Goal: Complete application form

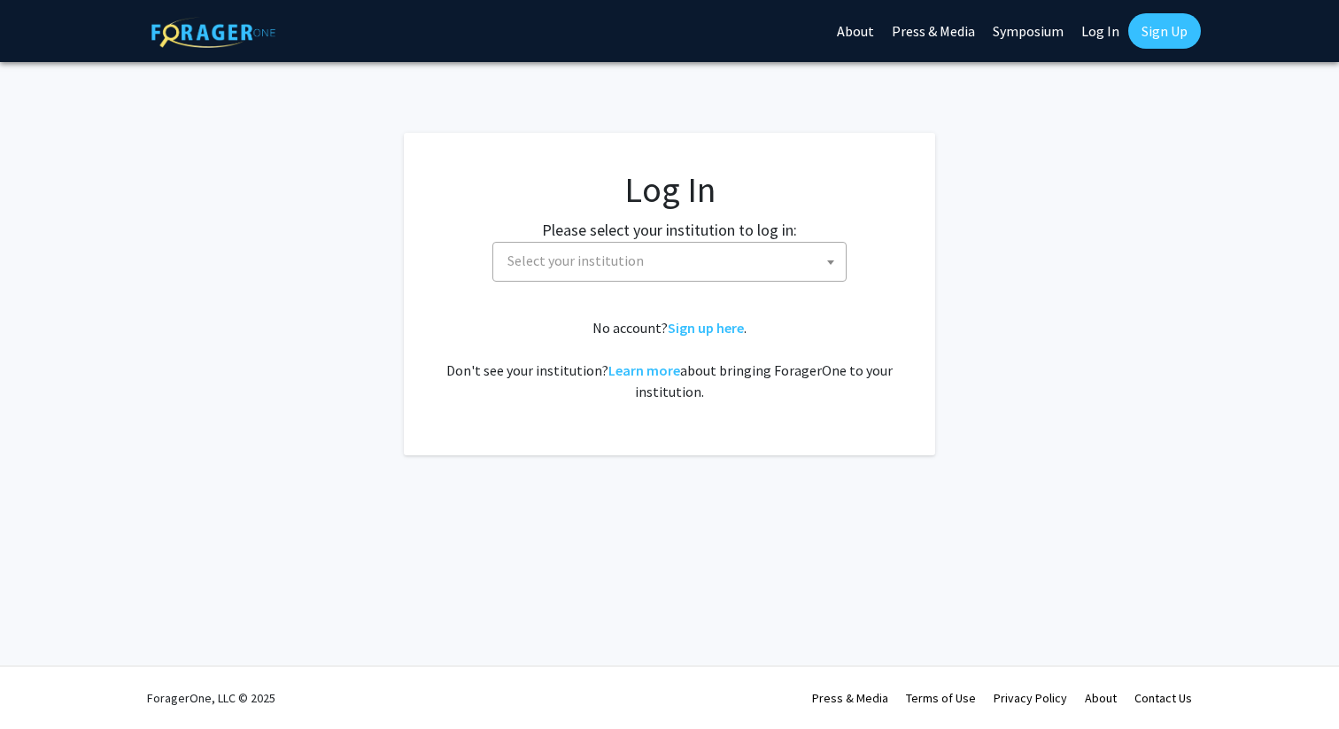
select select
click at [669, 275] on span "Select your institution" at bounding box center [672, 261] width 345 height 36
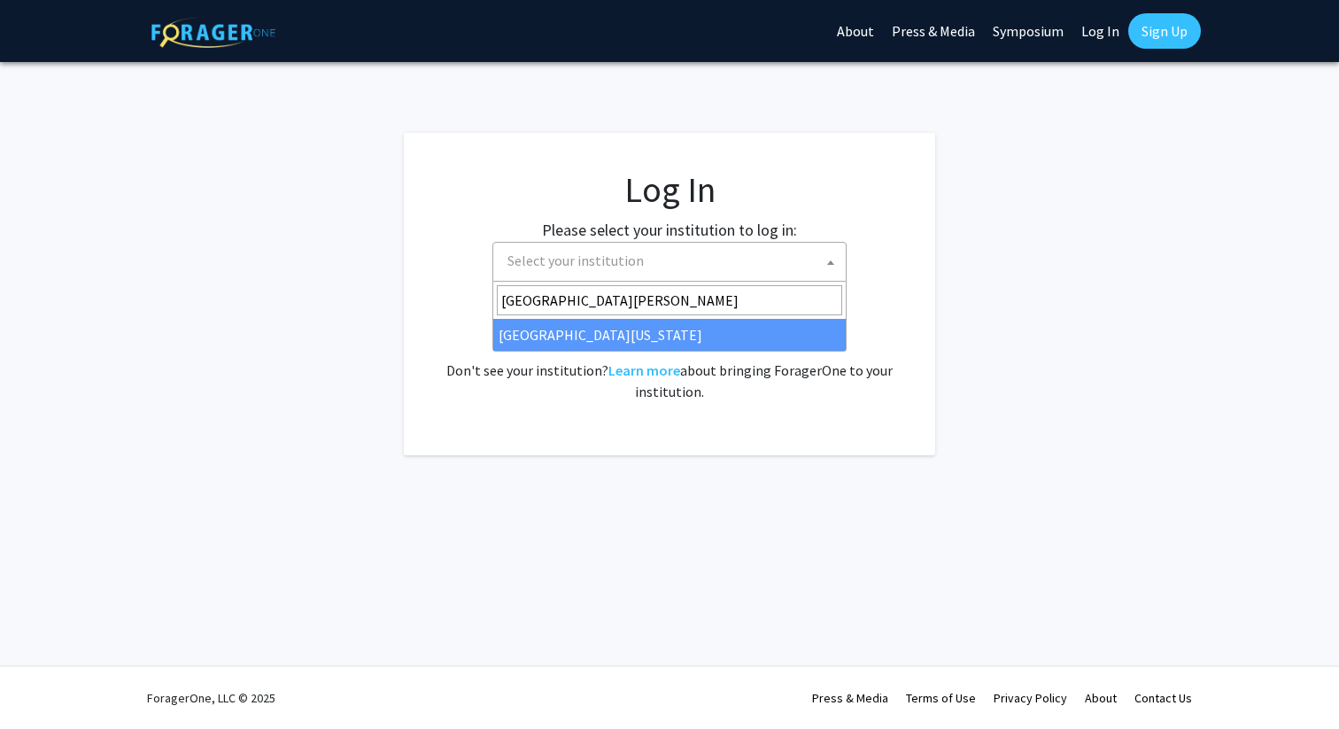
type input "[GEOGRAPHIC_DATA][PERSON_NAME]"
select select "31"
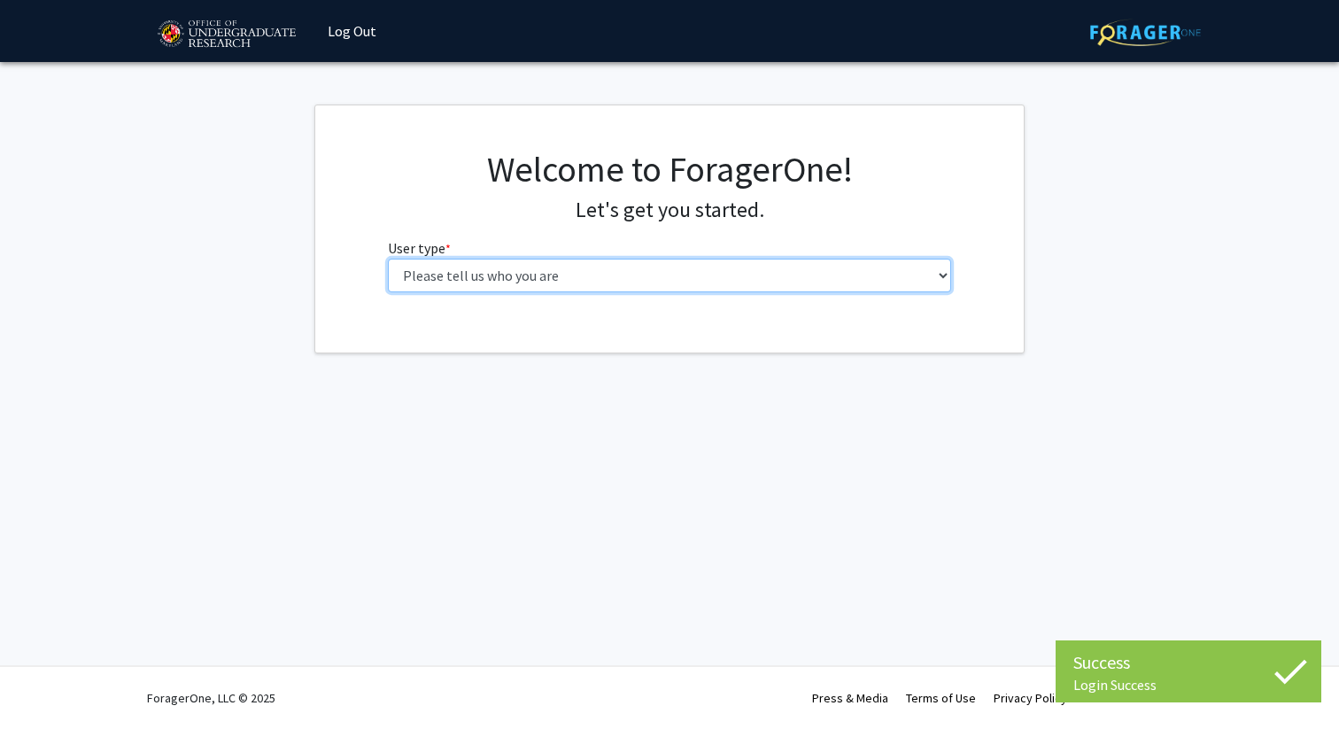
click at [600, 271] on select "Please tell us who you are Undergraduate Student Master's Student Doctoral Cand…" at bounding box center [670, 276] width 564 height 34
select select "1: undergrad"
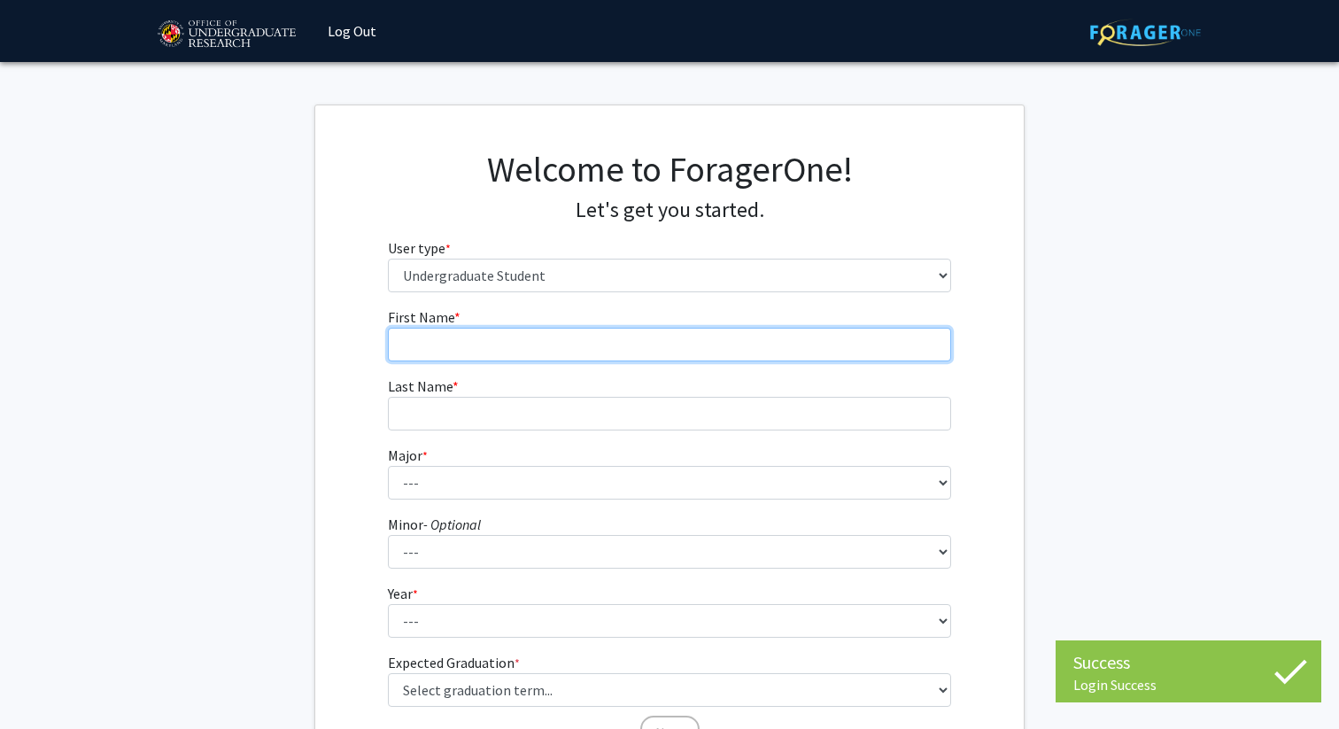
click at [850, 352] on input "First Name * required" at bounding box center [670, 345] width 564 height 34
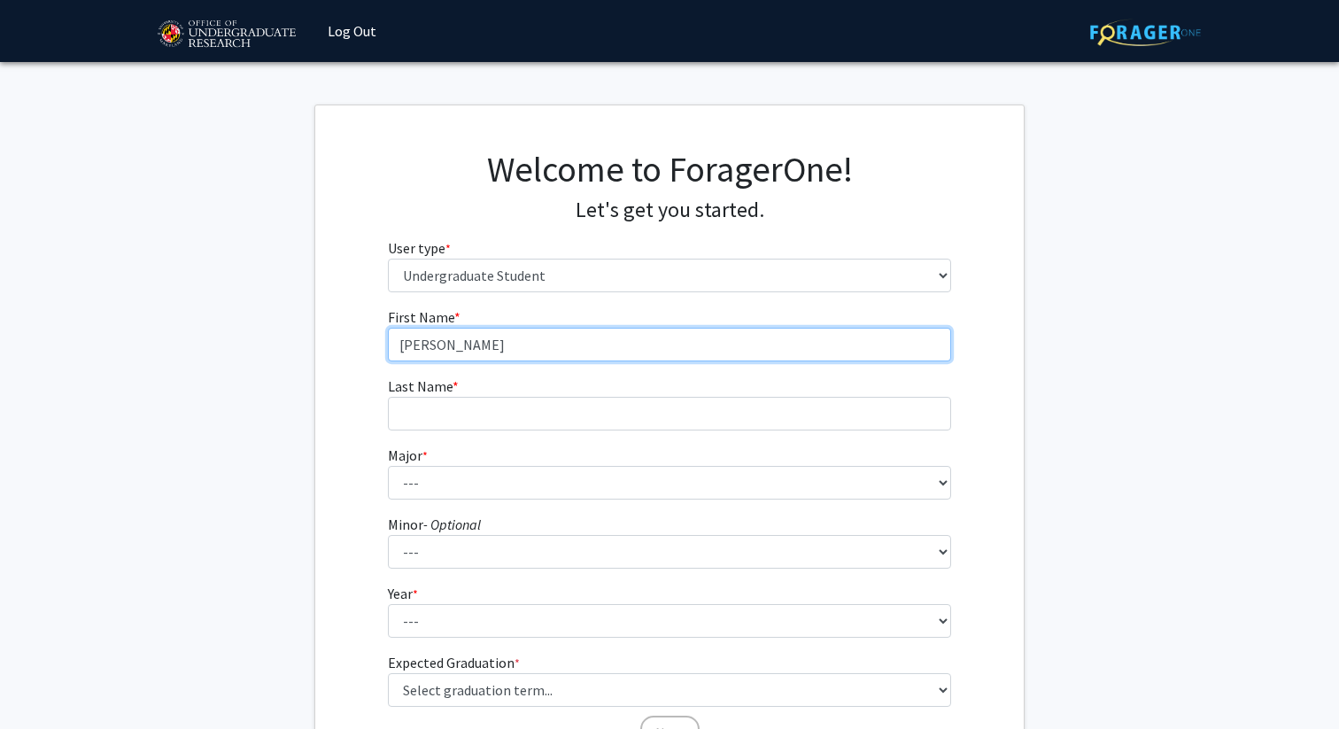
type input "Gabriela"
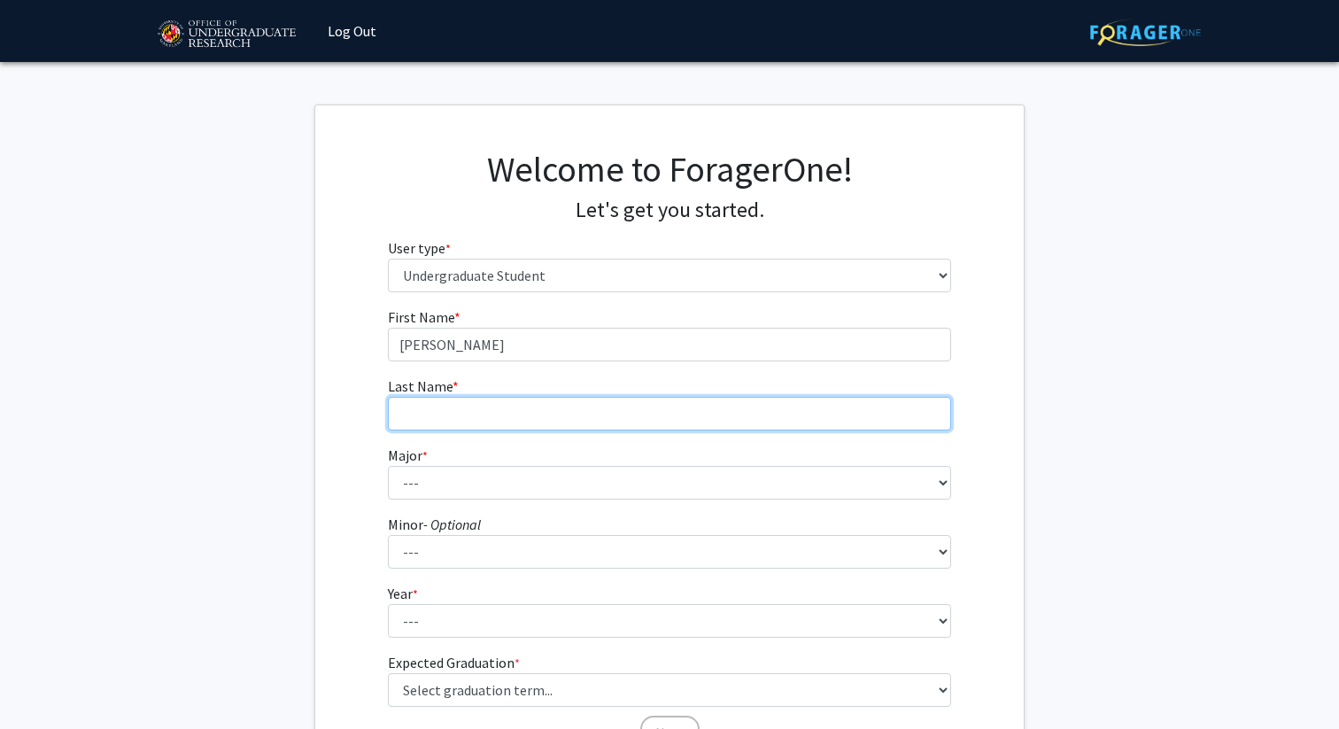
click at [721, 422] on input "Last Name * required" at bounding box center [670, 414] width 564 height 34
type input "o"
type input "Poulose"
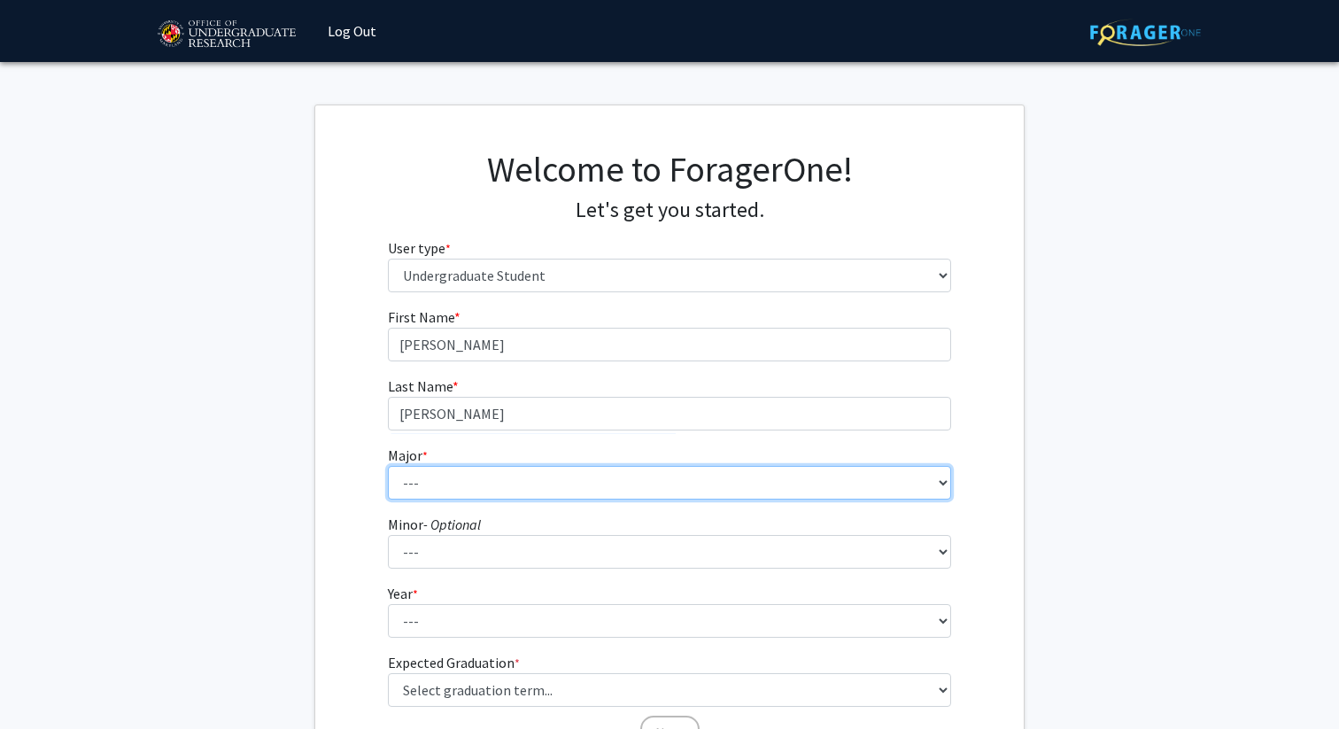
click at [631, 495] on select "--- Accounting Aerospace Engineering African American and Africana Studies Agri…" at bounding box center [670, 483] width 564 height 34
select select "16: 2317"
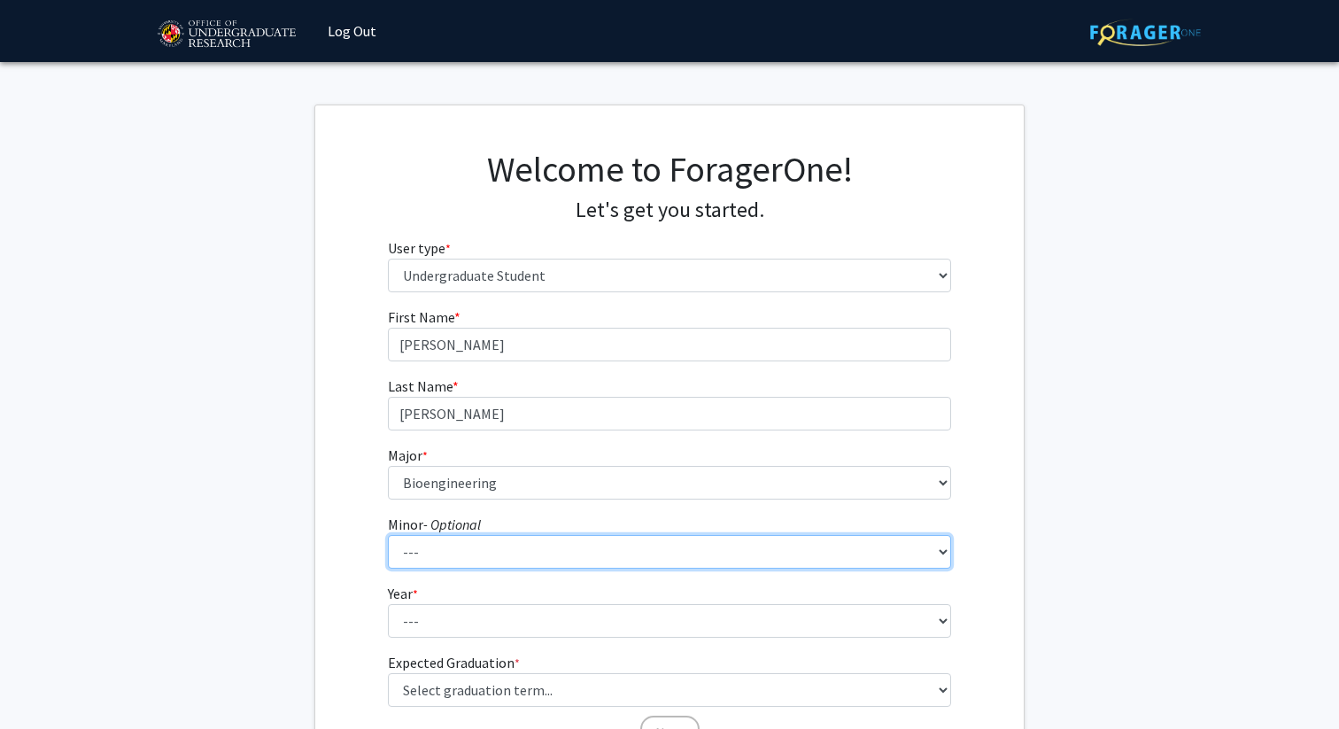
click at [541, 544] on select "--- Actuarial Mathematics Advanced Cybersecurity Experience for Students Africa…" at bounding box center [670, 552] width 564 height 34
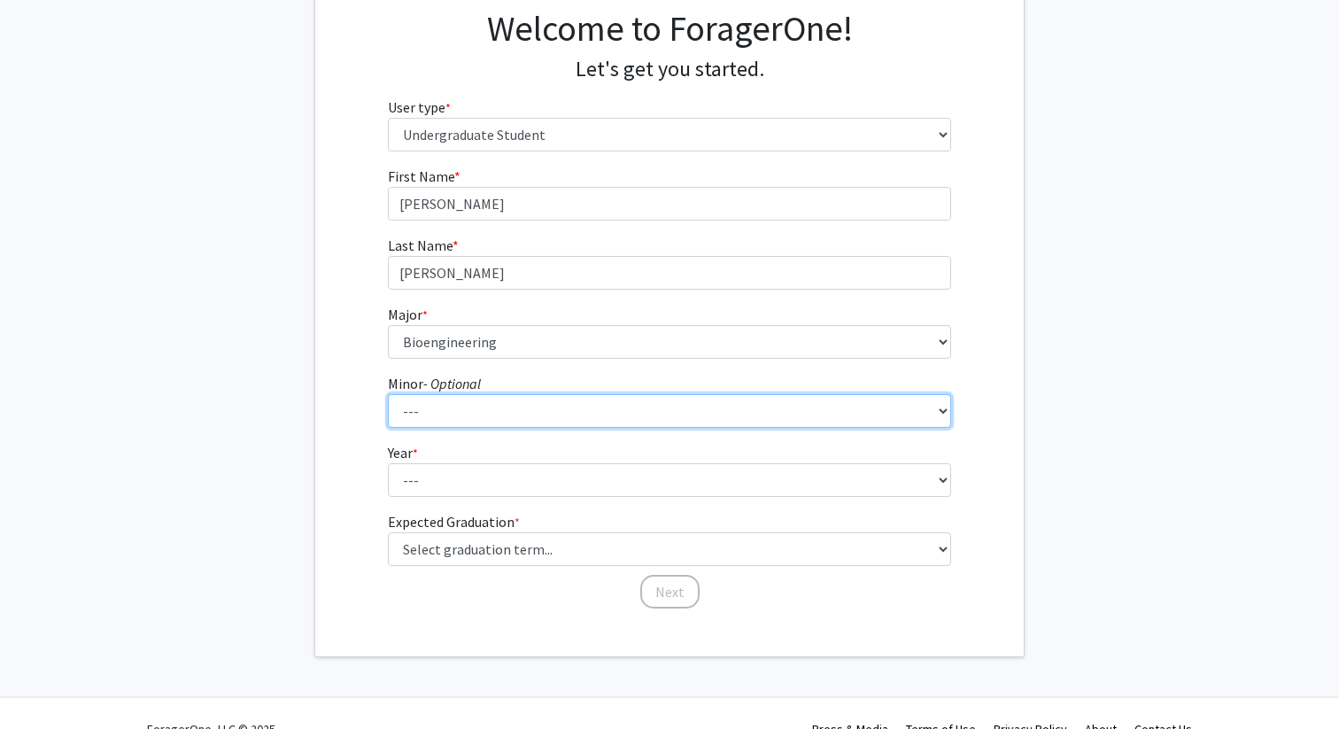
scroll to position [172, 0]
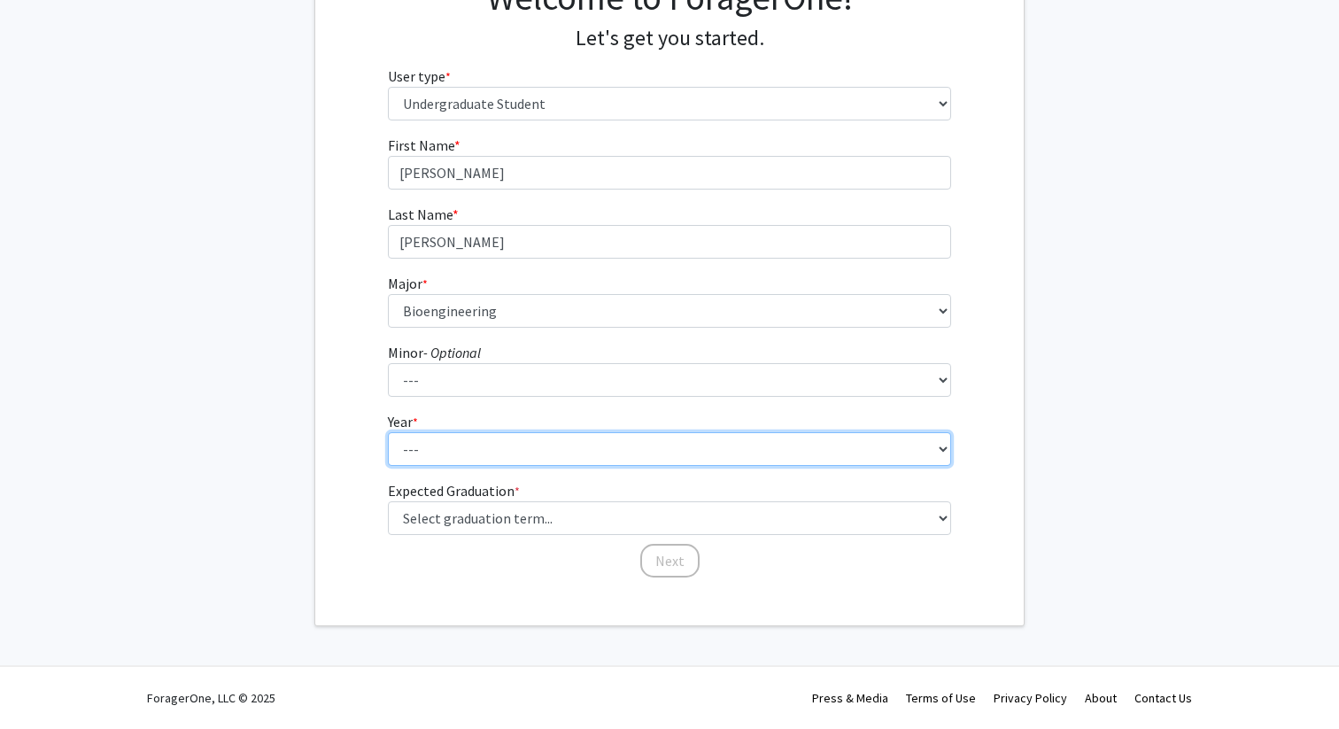
click at [883, 442] on select "--- First-year Sophomore Junior Senior Postbaccalaureate Certificate" at bounding box center [670, 449] width 564 height 34
select select "2: sophomore"
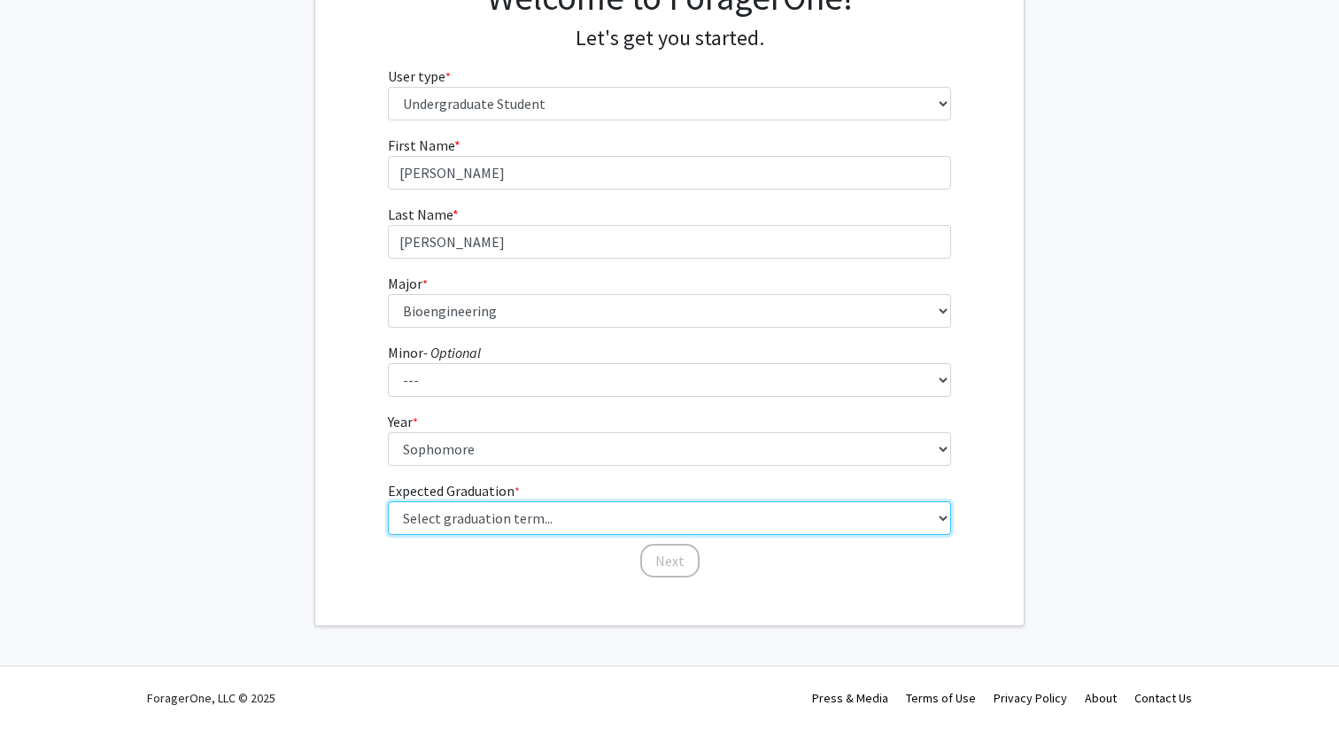
click at [792, 525] on select "Select graduation term... Spring 2025 Summer 2025 Fall 2025 Winter 2025 Spring …" at bounding box center [670, 518] width 564 height 34
select select "13: spring_2028"
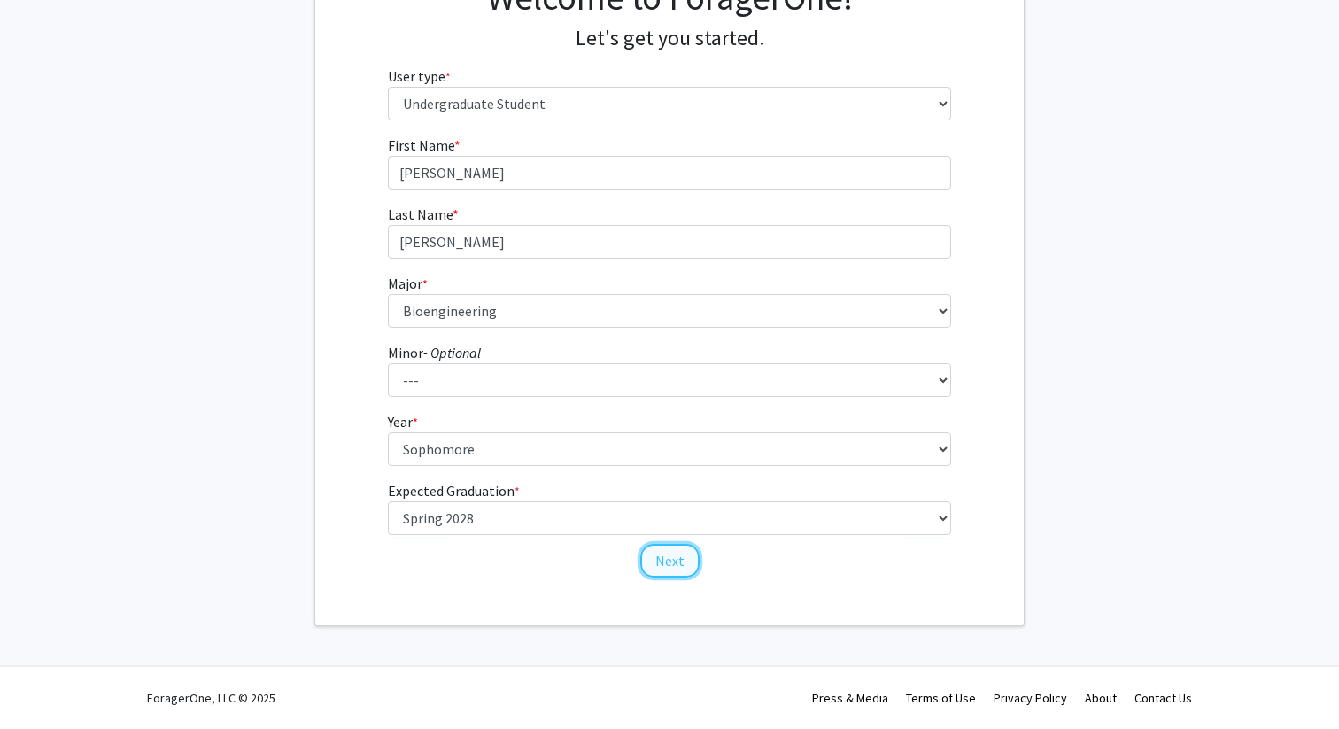
click at [673, 562] on button "Next" at bounding box center [669, 561] width 59 height 34
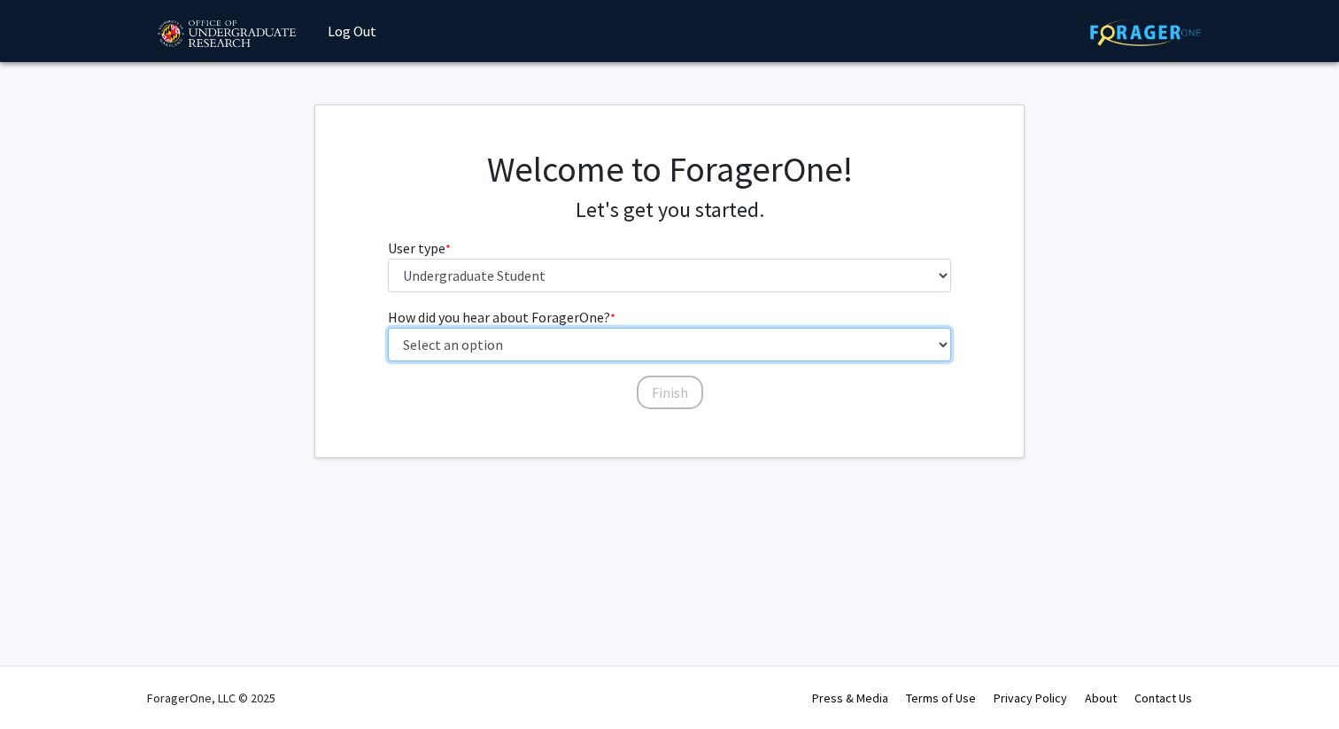
click at [655, 347] on select "Select an option Peer/student recommendation Faculty/staff recommendation Unive…" at bounding box center [670, 345] width 564 height 34
select select "3: university_website"
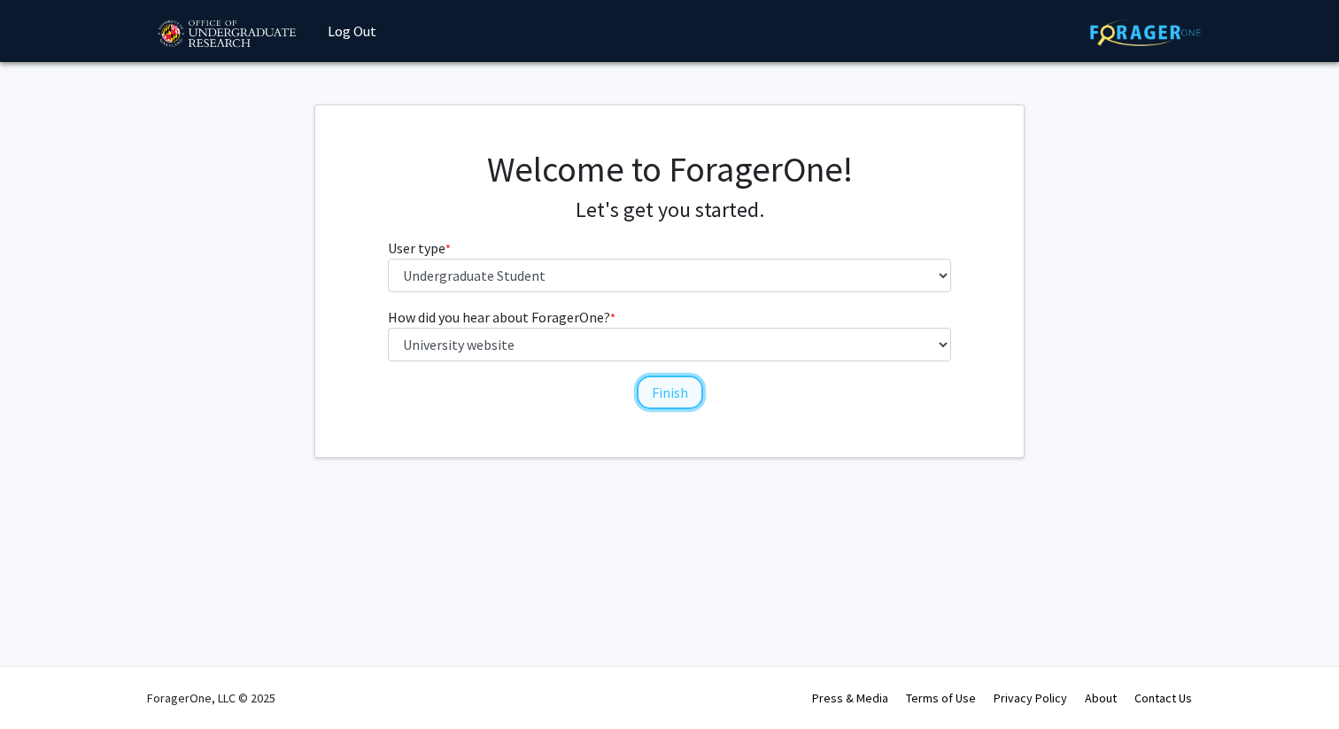
click at [671, 387] on button "Finish" at bounding box center [670, 393] width 66 height 34
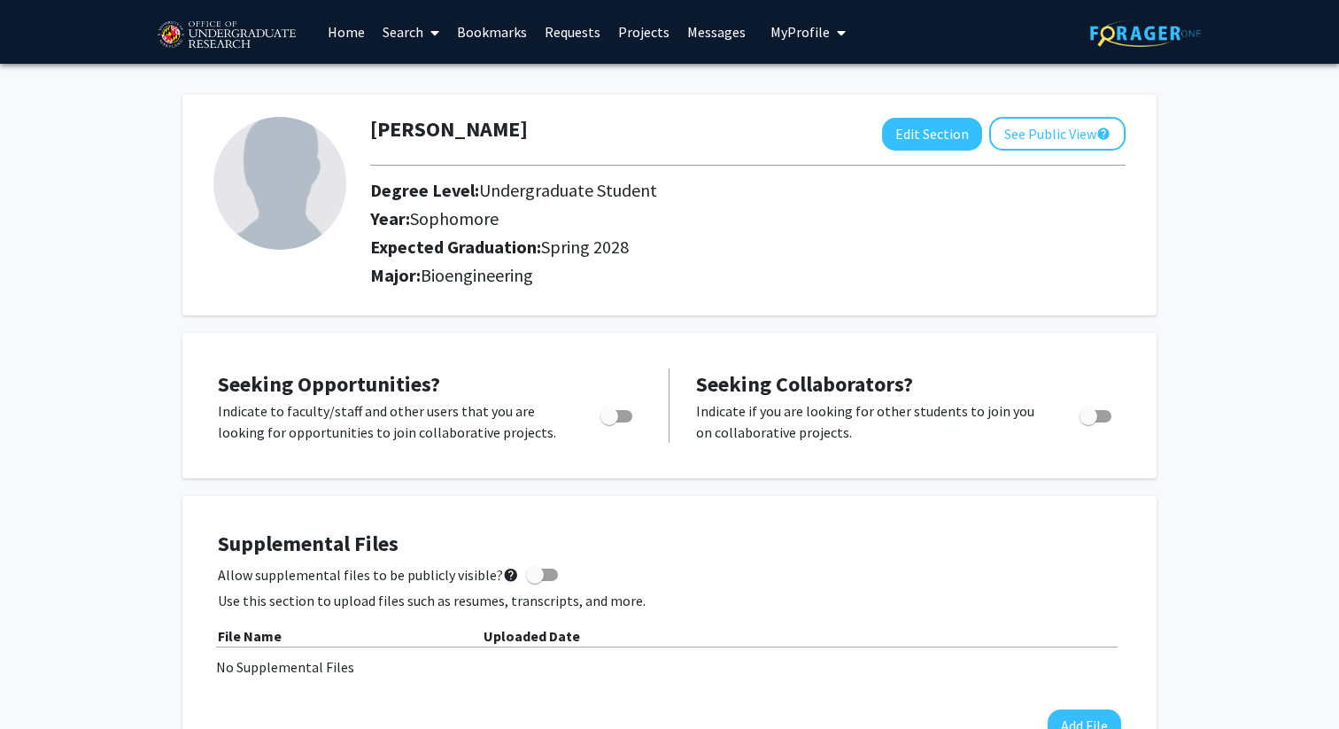
click at [609, 415] on span "Toggle" at bounding box center [610, 416] width 18 height 18
click at [609, 423] on input "Are you actively seeking opportunities?" at bounding box center [609, 423] width 1 height 1
checkbox input "true"
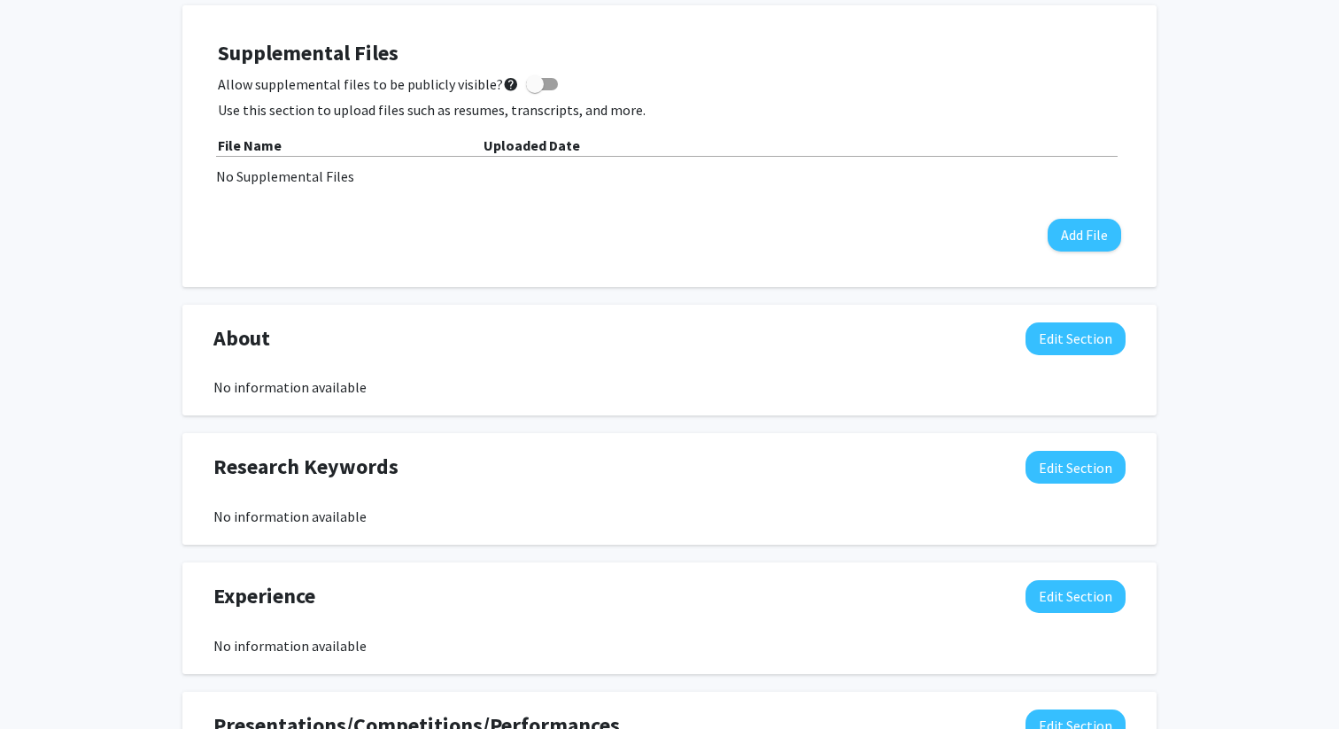
scroll to position [500, 0]
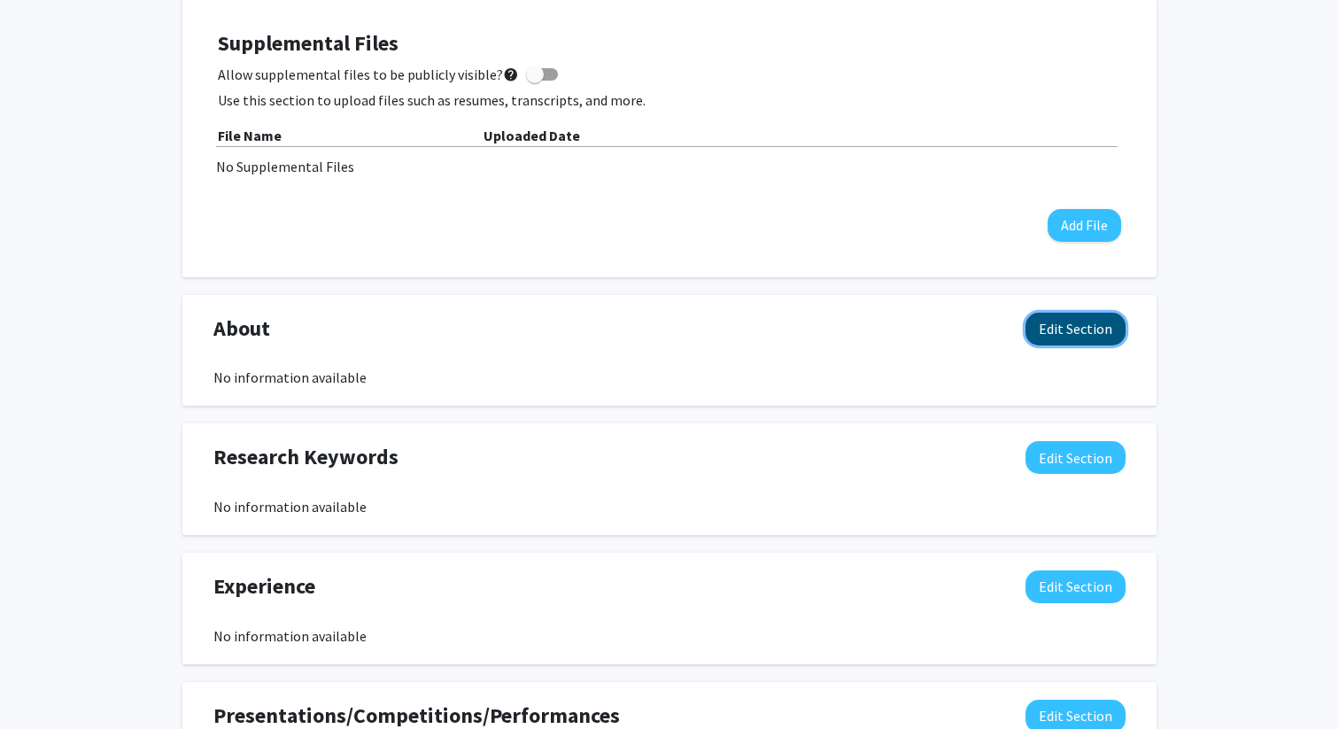
click at [1097, 322] on button "Edit Section" at bounding box center [1076, 329] width 100 height 33
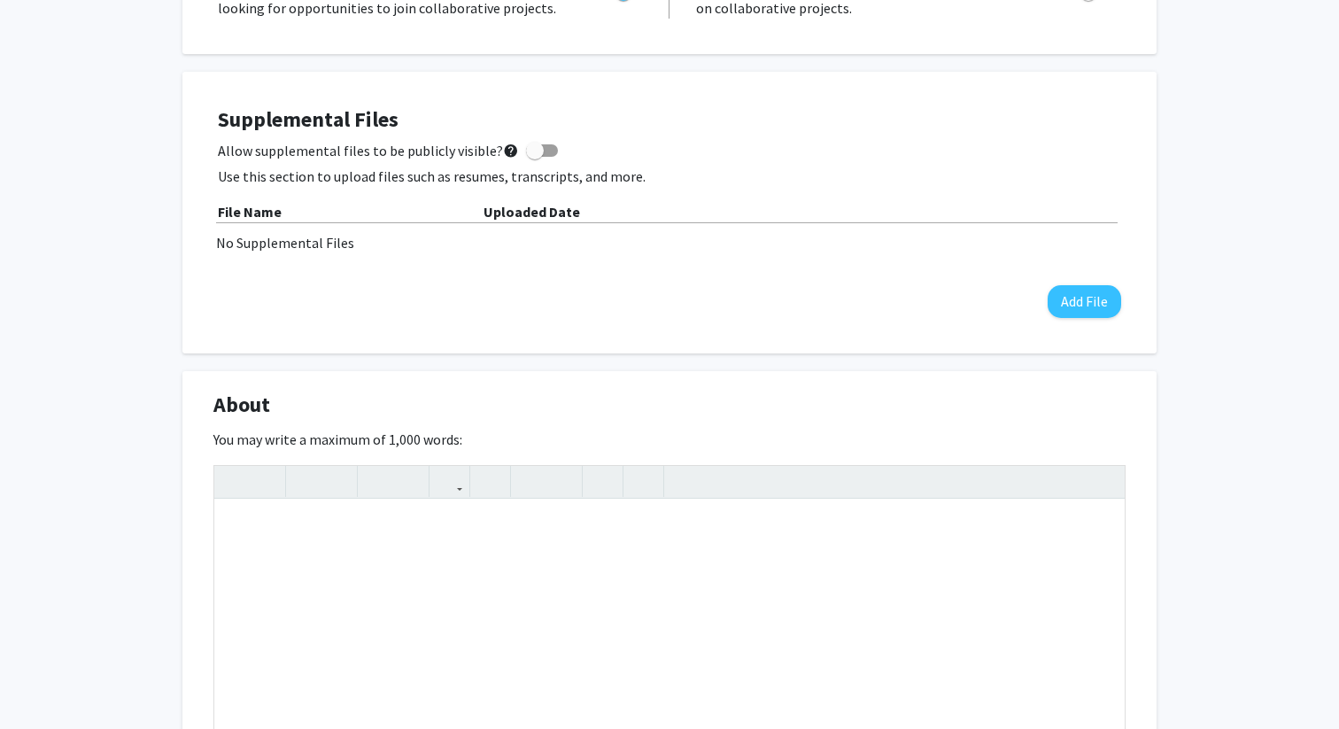
scroll to position [407, 0]
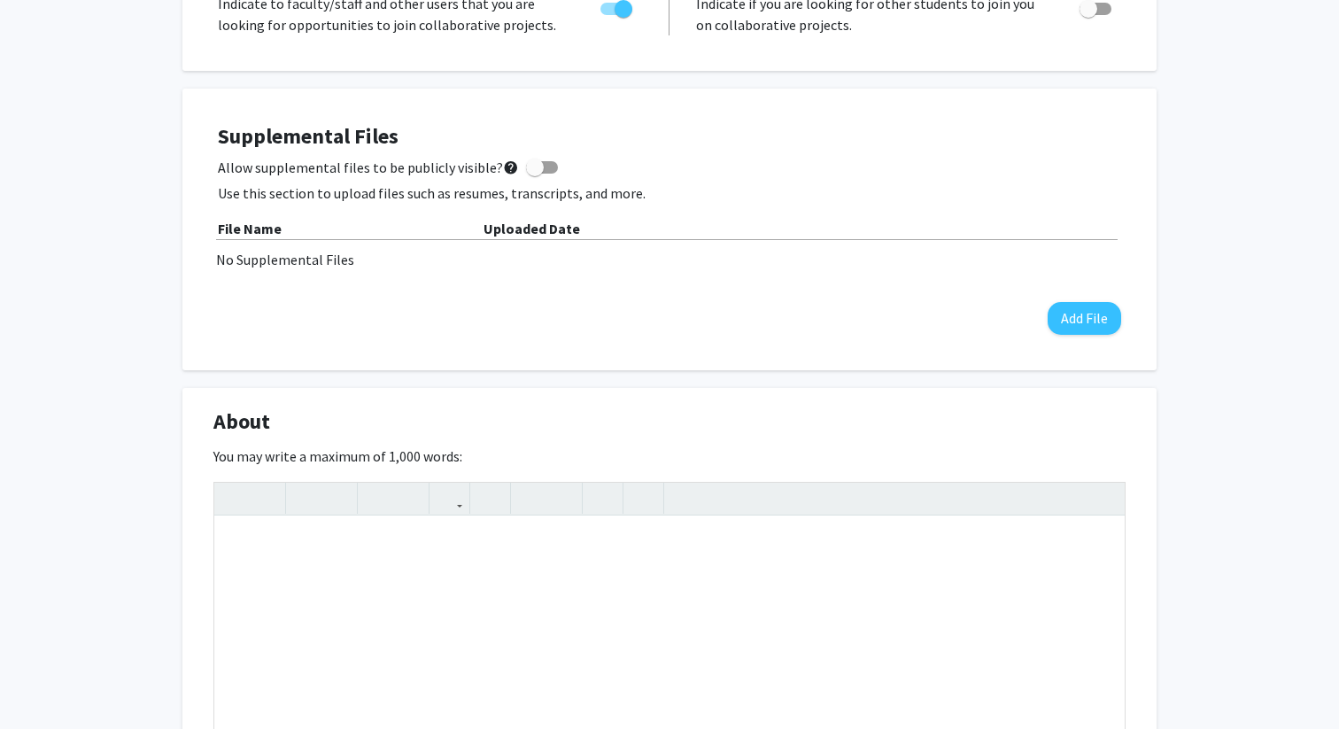
click at [1061, 426] on div "About Edit Section" at bounding box center [669, 426] width 939 height 41
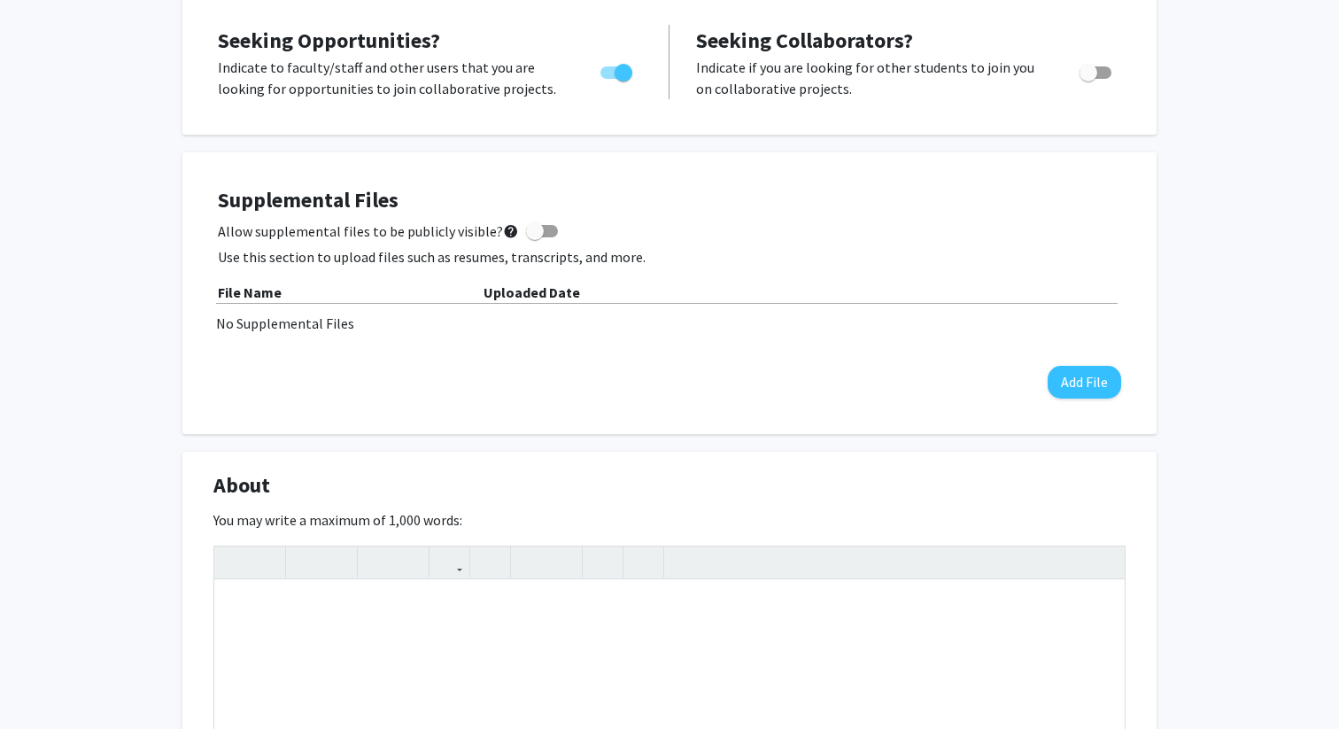
scroll to position [340, 0]
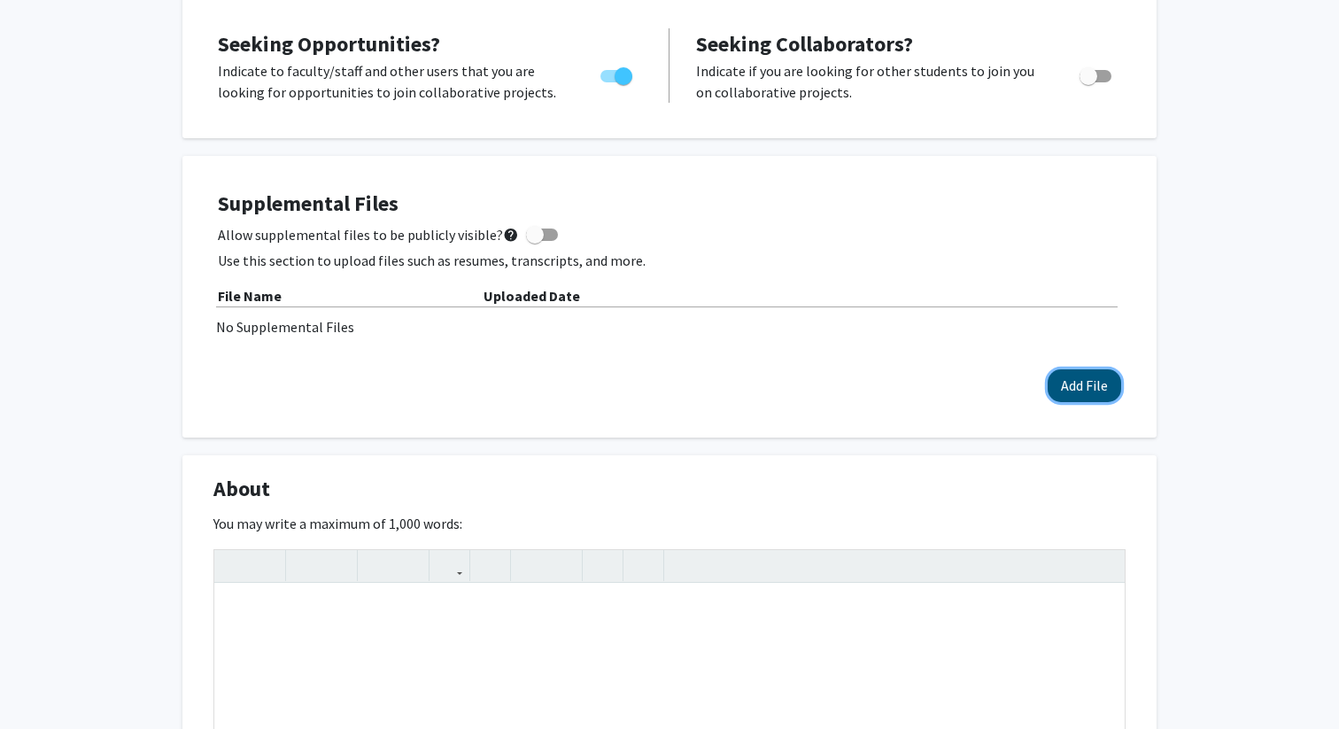
click at [1091, 385] on button "Add File" at bounding box center [1085, 385] width 74 height 33
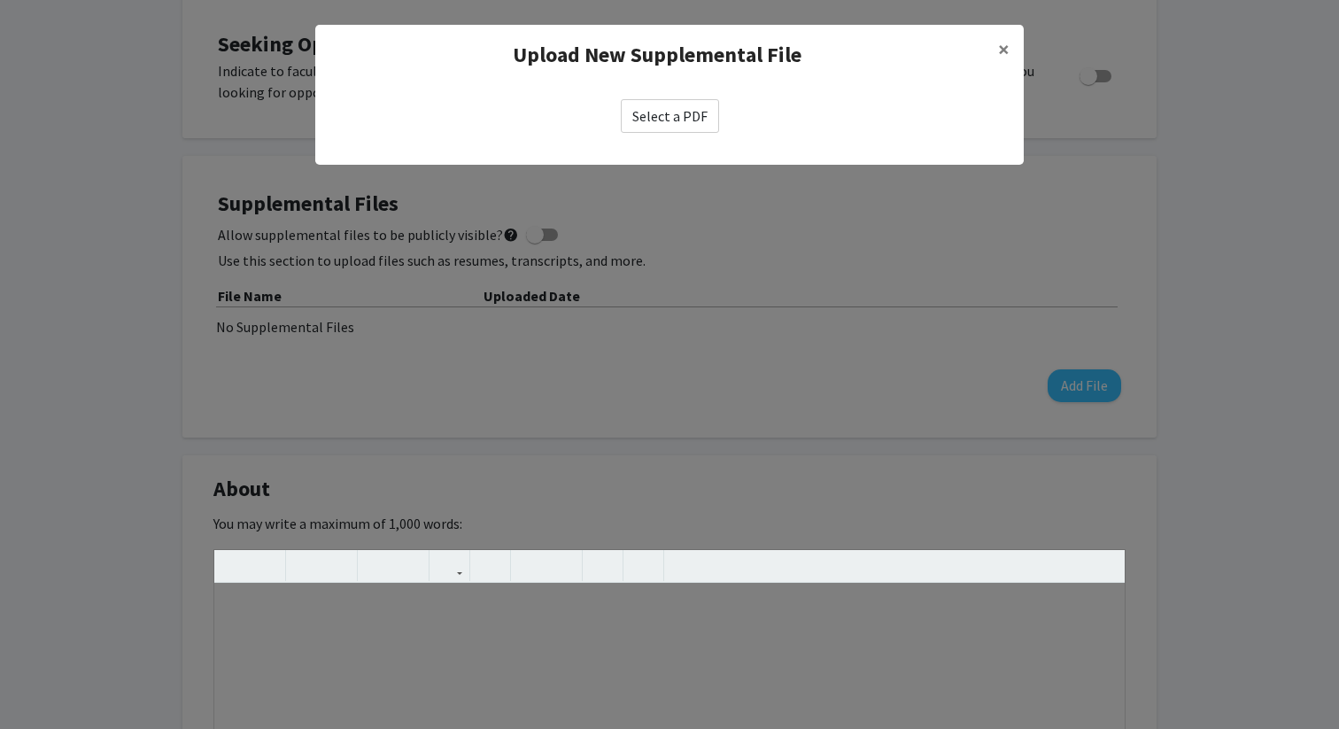
click at [684, 109] on label "Select a PDF" at bounding box center [670, 116] width 98 height 34
click at [0, 0] on input "Select a PDF" at bounding box center [0, 0] width 0 height 0
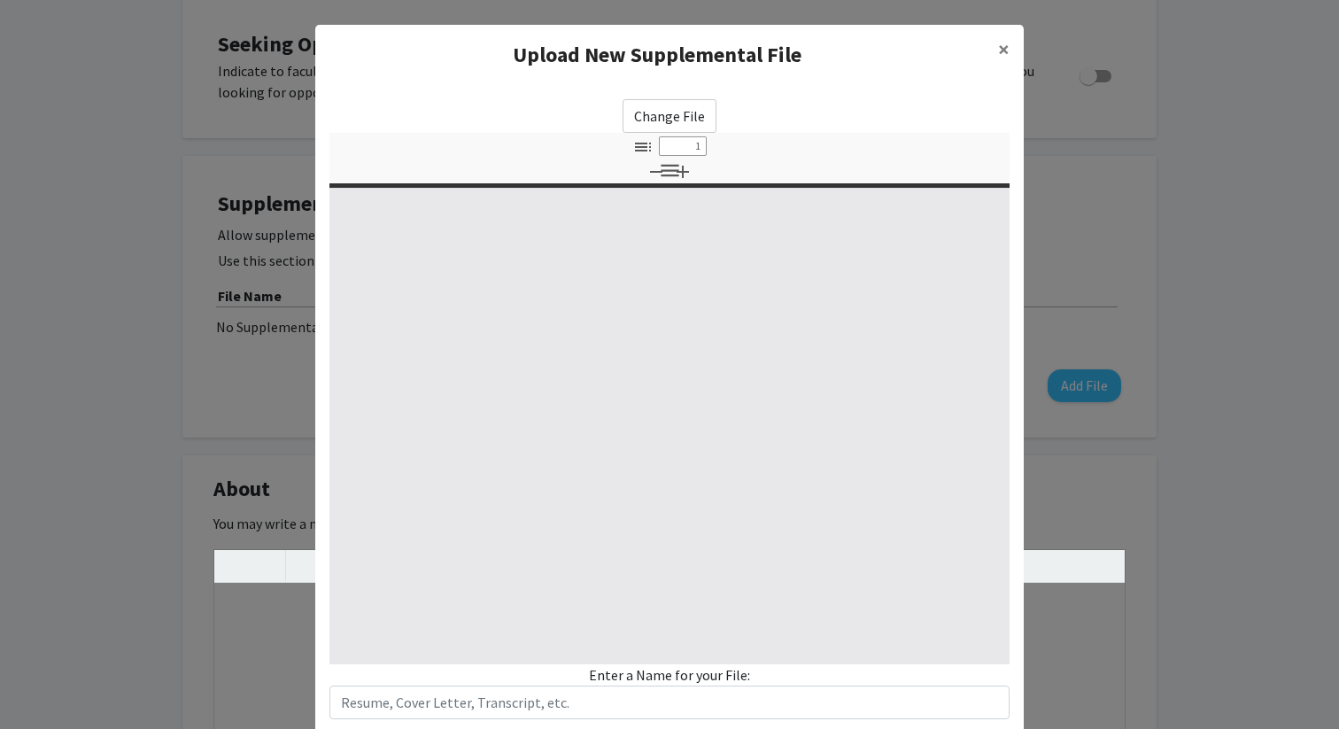
select select "custom"
type input "0"
select select "custom"
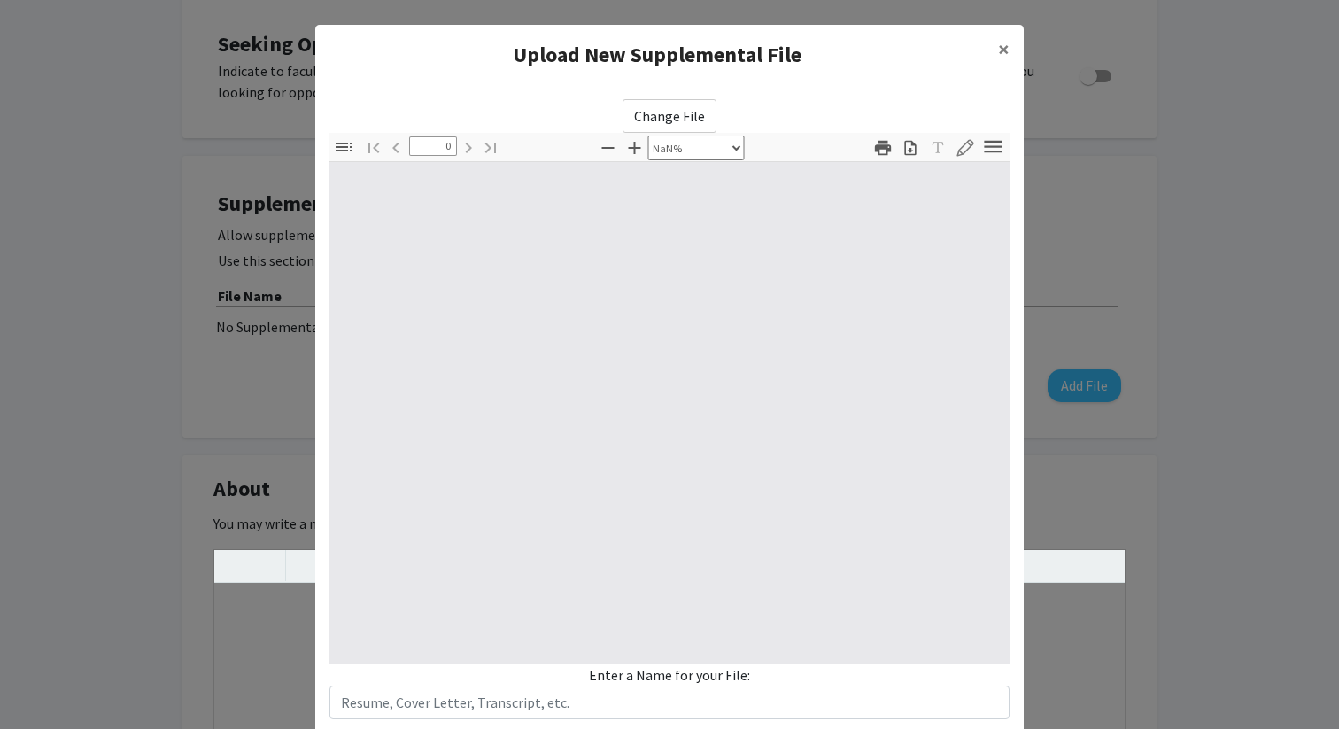
type input "1"
select select "auto"
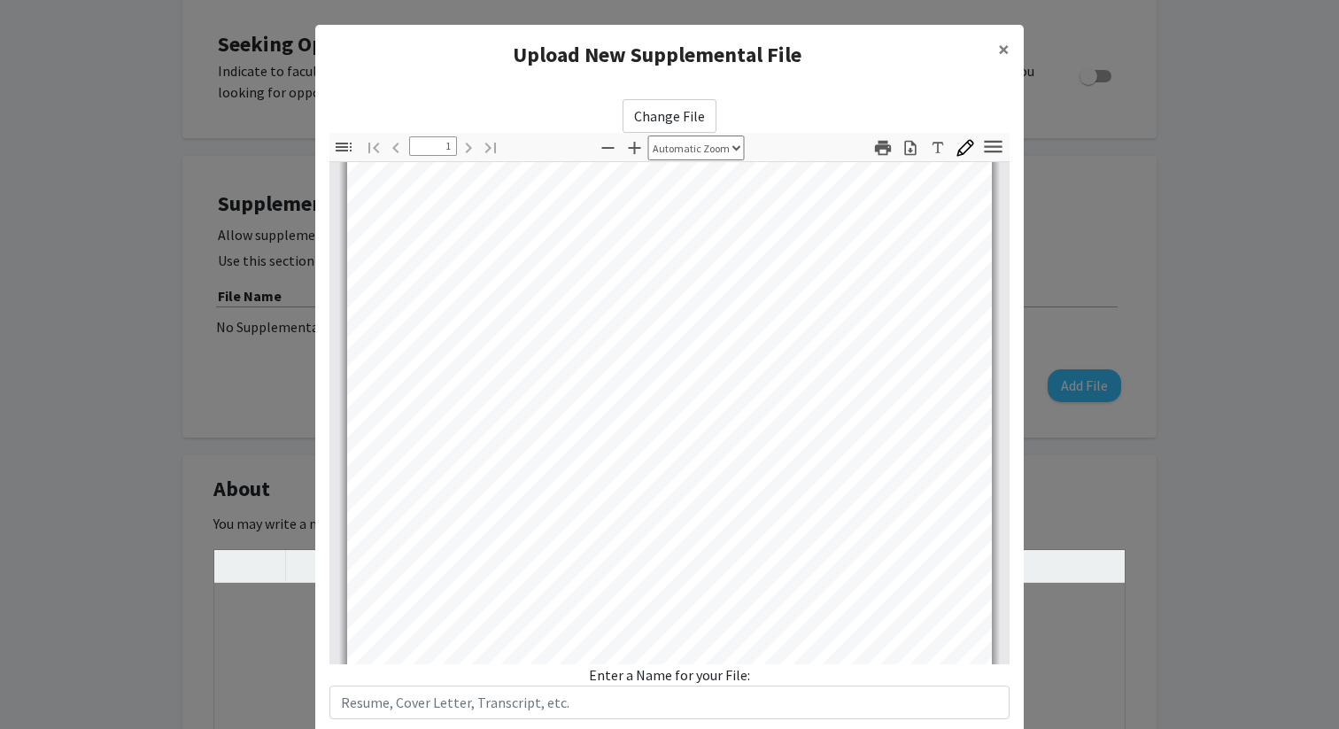
scroll to position [0, 0]
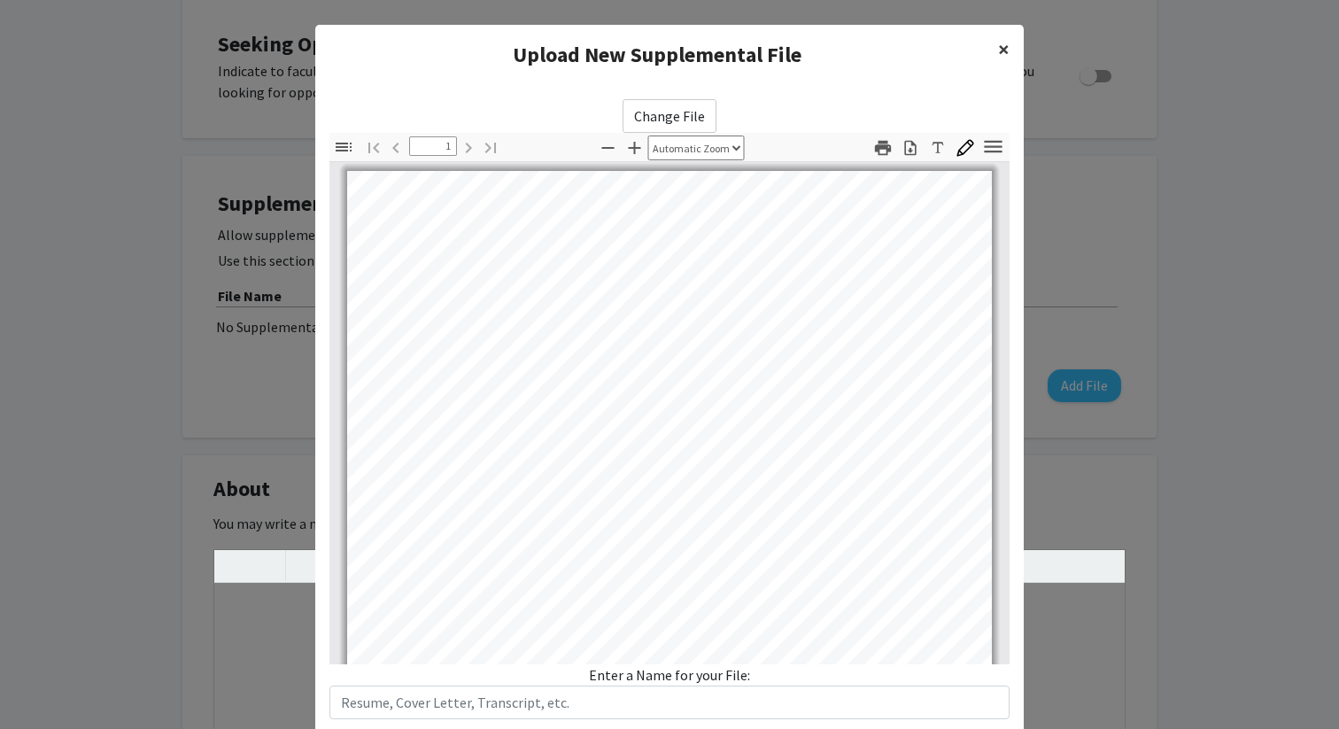
click at [1002, 48] on span "×" at bounding box center [1004, 48] width 12 height 27
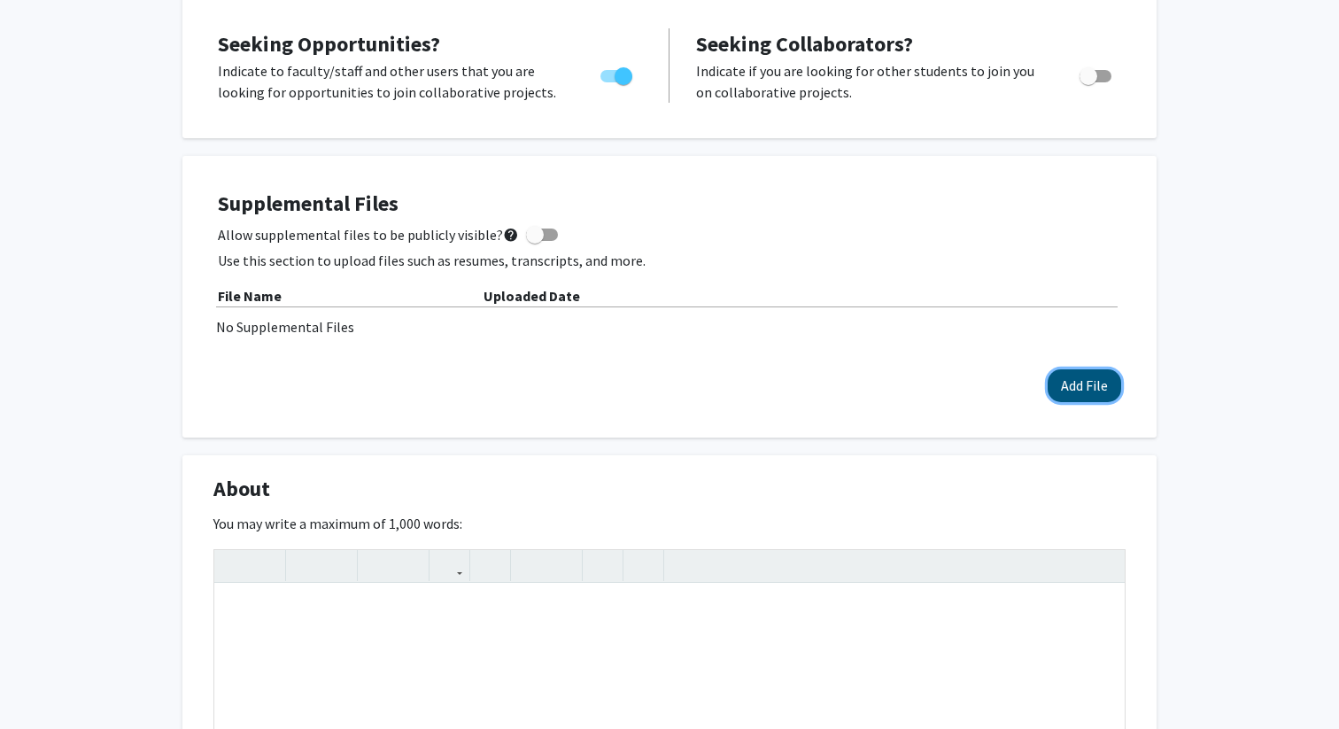
click at [1108, 400] on button "Add File" at bounding box center [1085, 385] width 74 height 33
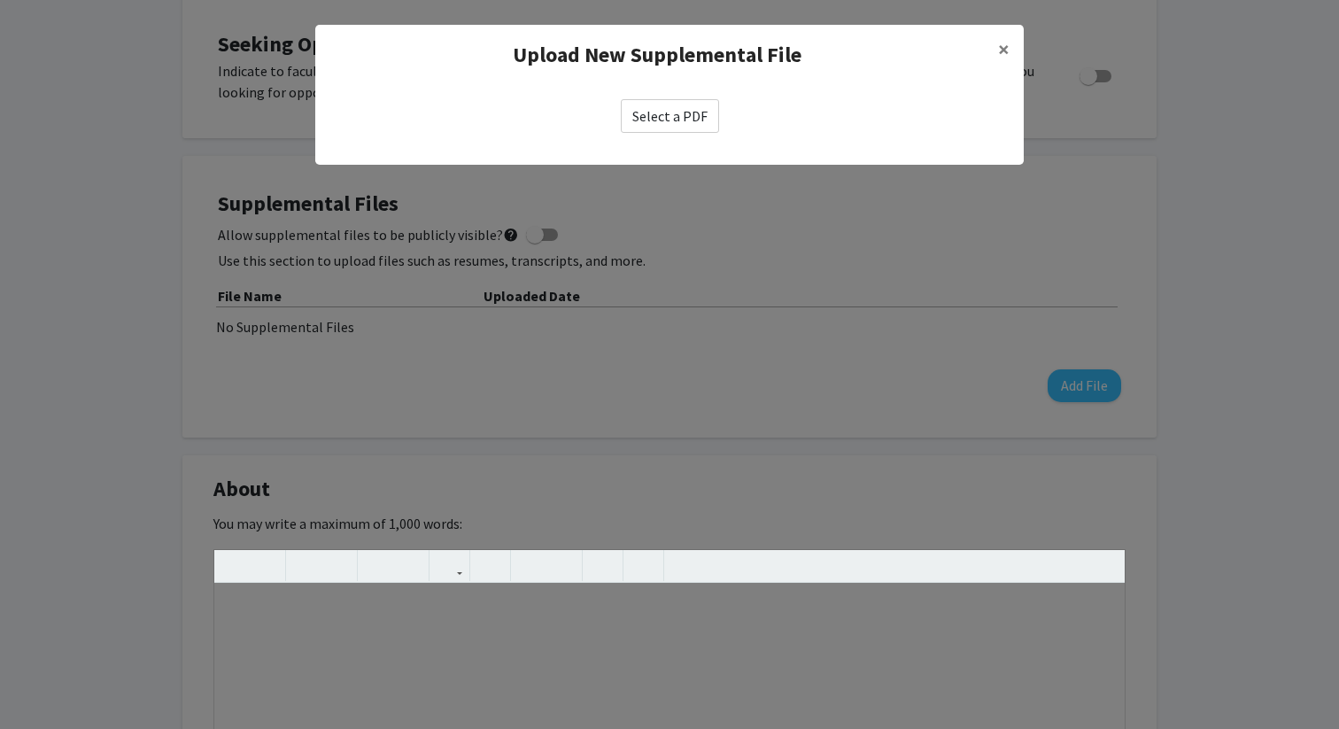
click at [678, 118] on label "Select a PDF" at bounding box center [670, 116] width 98 height 34
click at [0, 0] on input "Select a PDF" at bounding box center [0, 0] width 0 height 0
select select "custom"
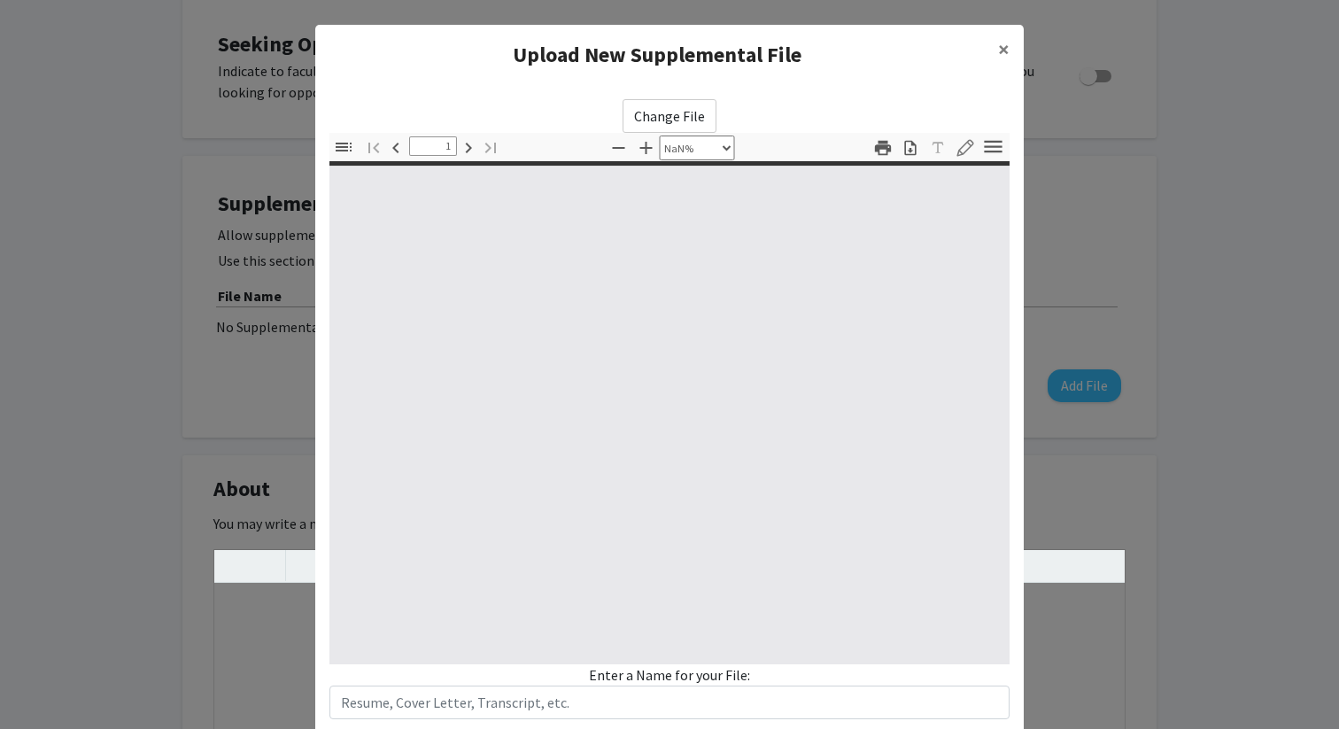
type input "0"
select select "custom"
type input "1"
select select "auto"
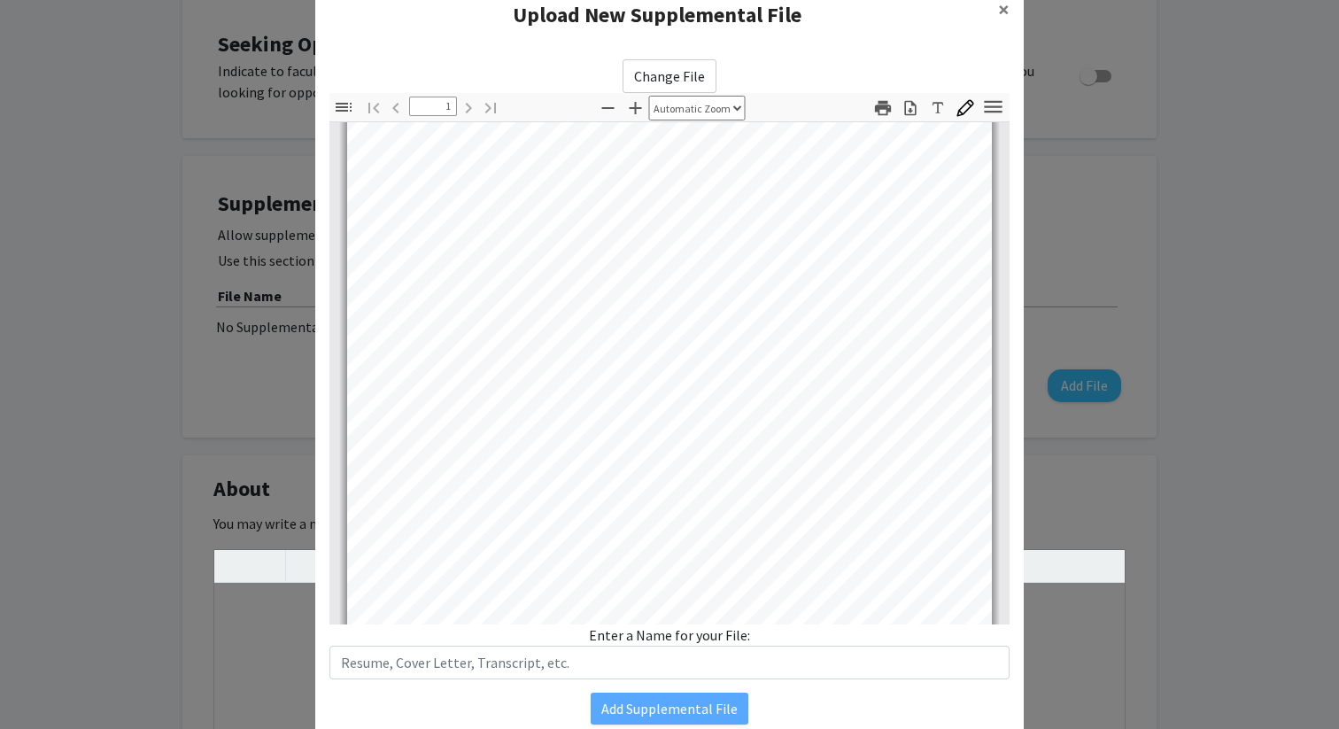
scroll to position [349, 0]
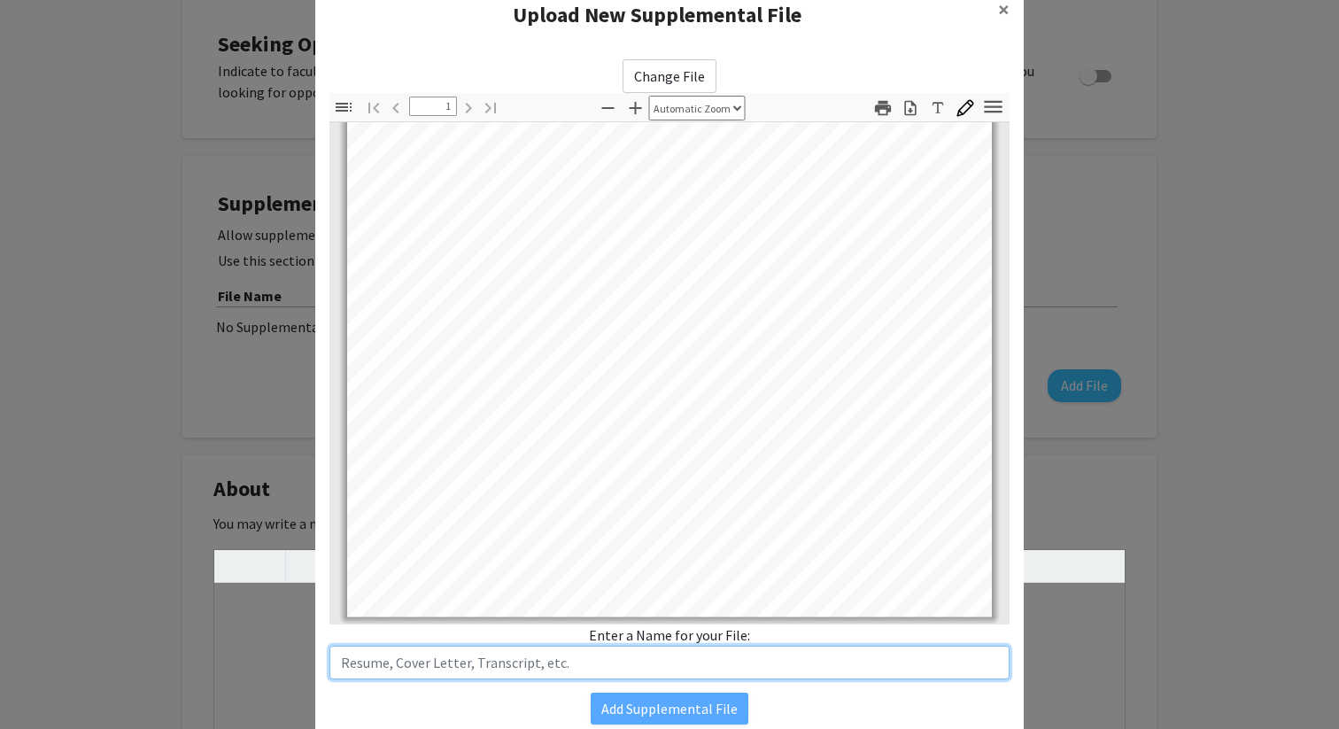
click at [744, 670] on input "text" at bounding box center [669, 663] width 680 height 34
type input "Resume"
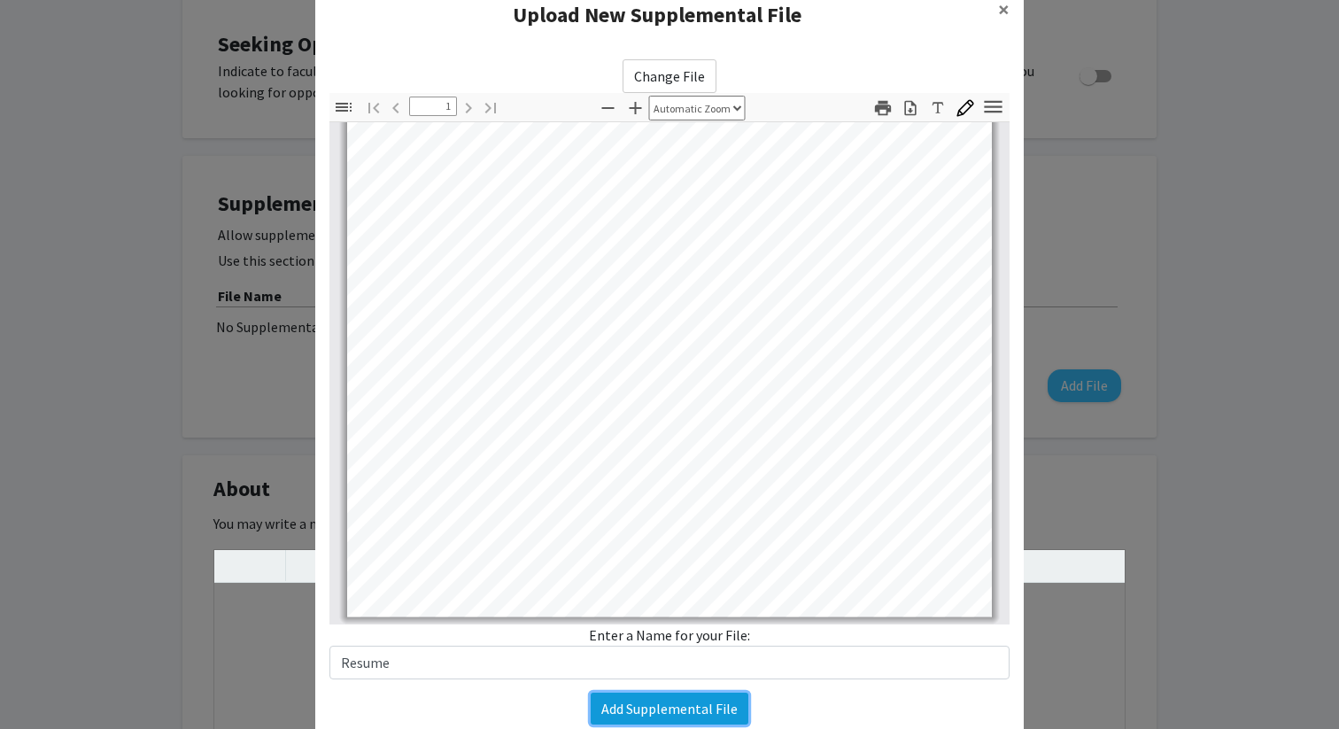
click at [667, 717] on button "Add Supplemental File" at bounding box center [670, 709] width 158 height 32
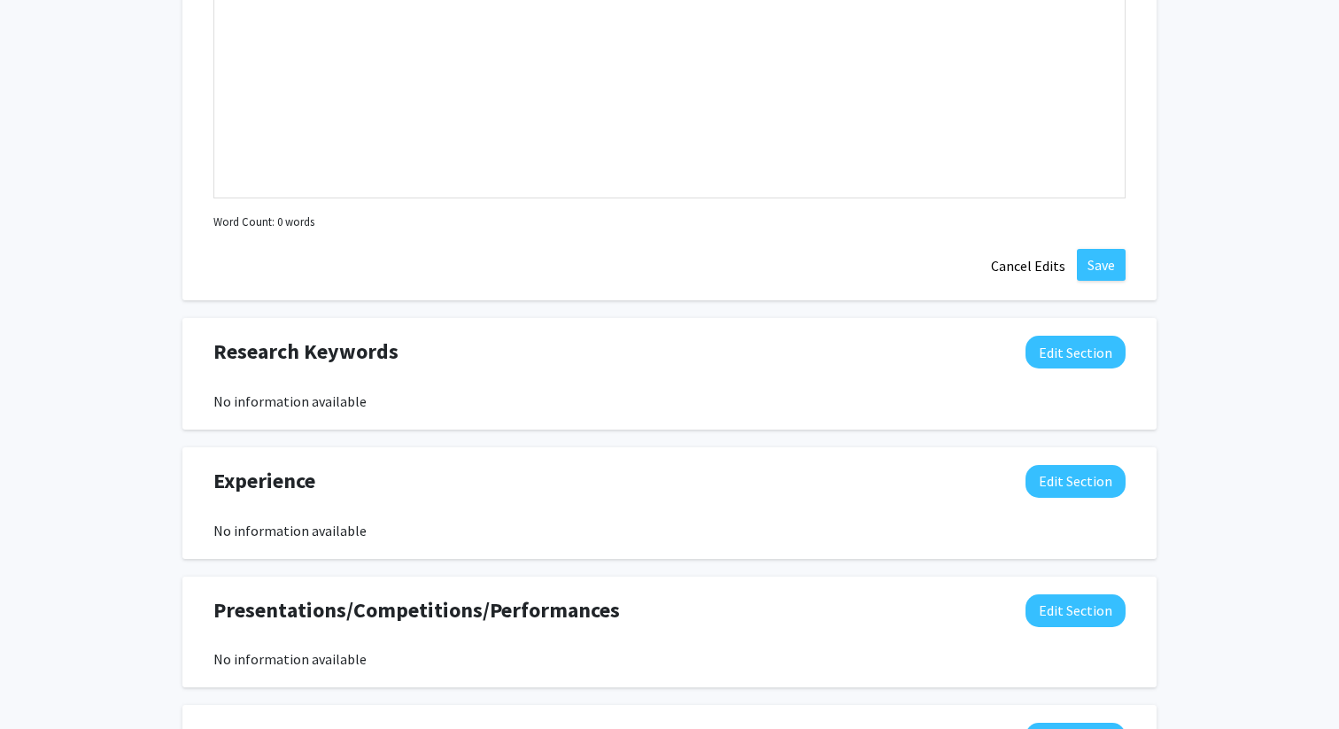
scroll to position [1023, 0]
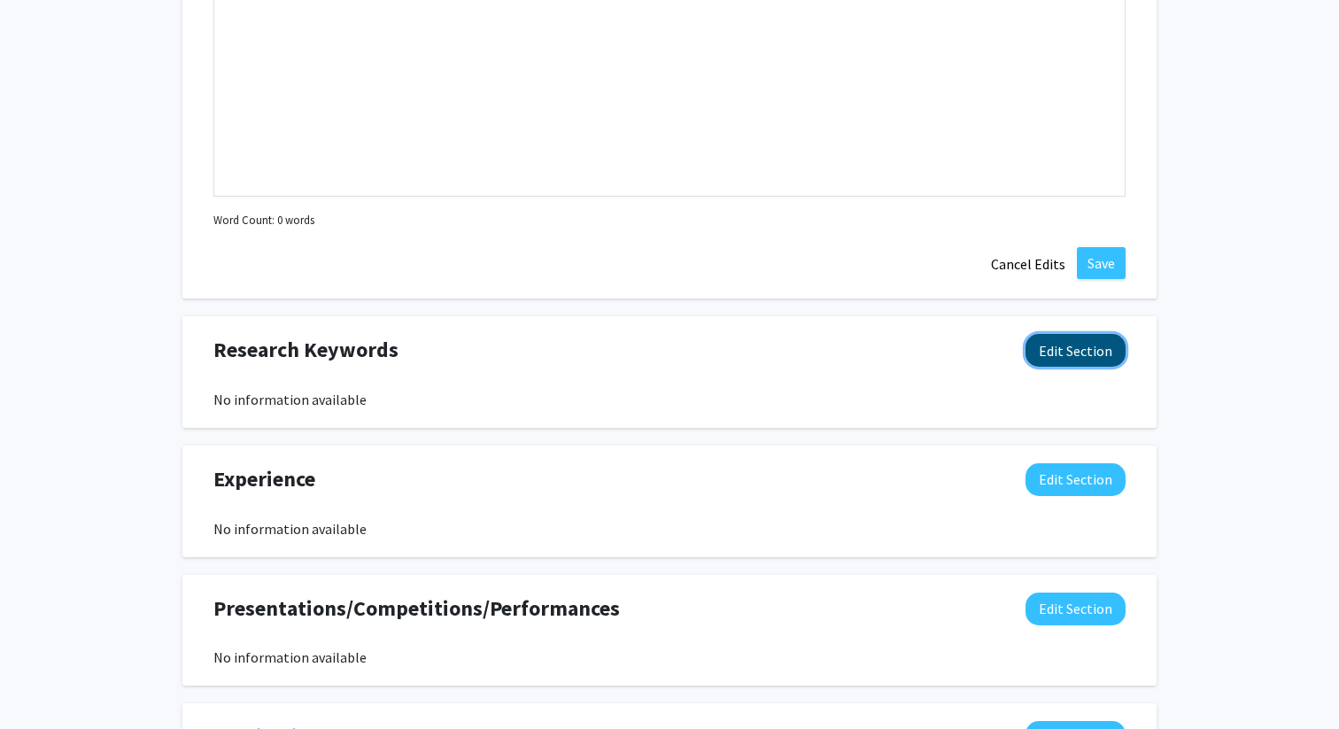
click at [1087, 351] on button "Edit Section" at bounding box center [1076, 350] width 100 height 33
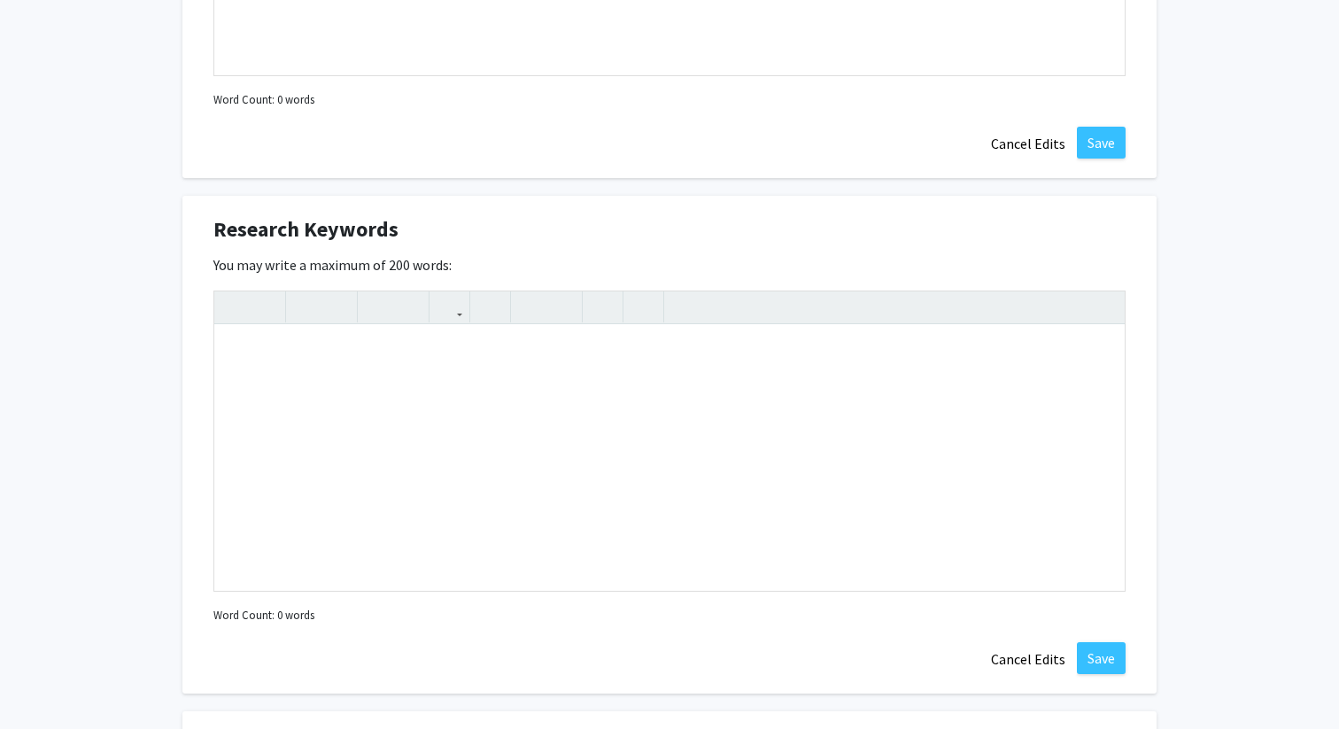
scroll to position [1122, 0]
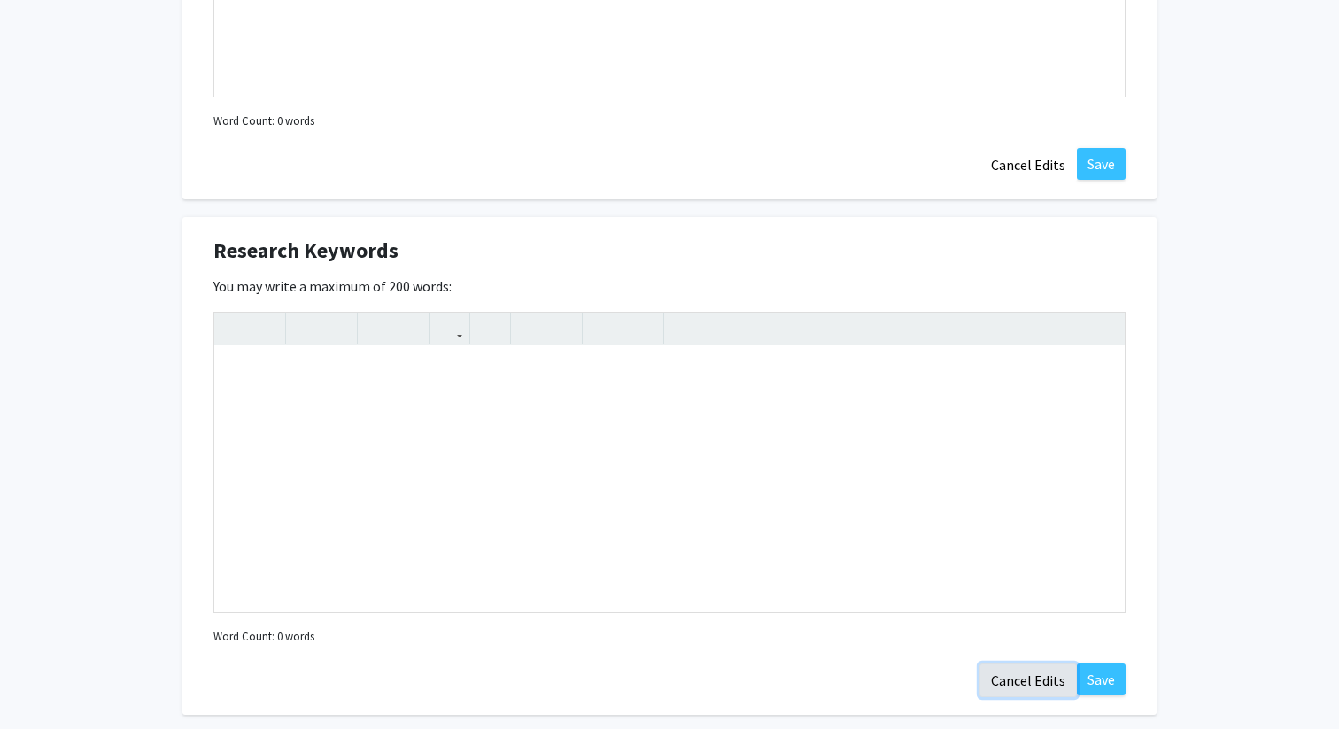
click at [1022, 673] on button "Cancel Edits" at bounding box center [1028, 680] width 97 height 34
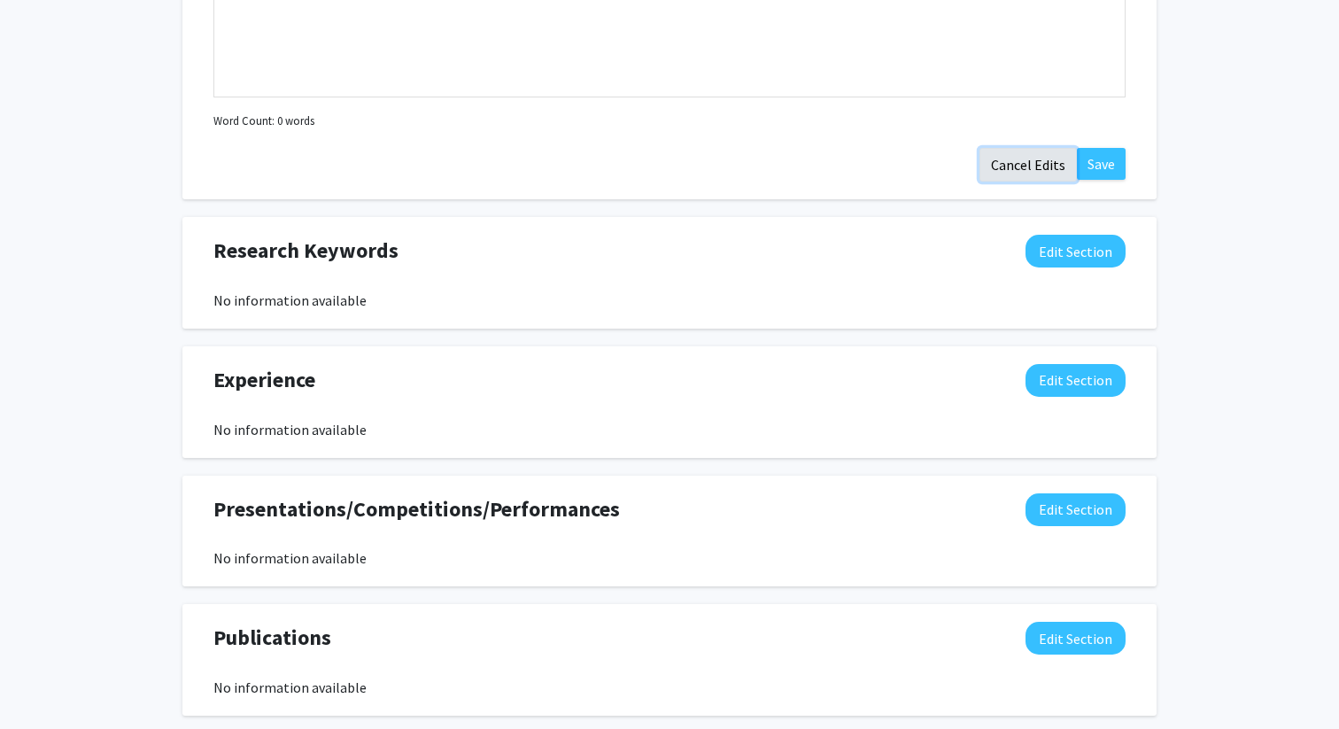
click at [1014, 171] on button "Cancel Edits" at bounding box center [1028, 165] width 97 height 34
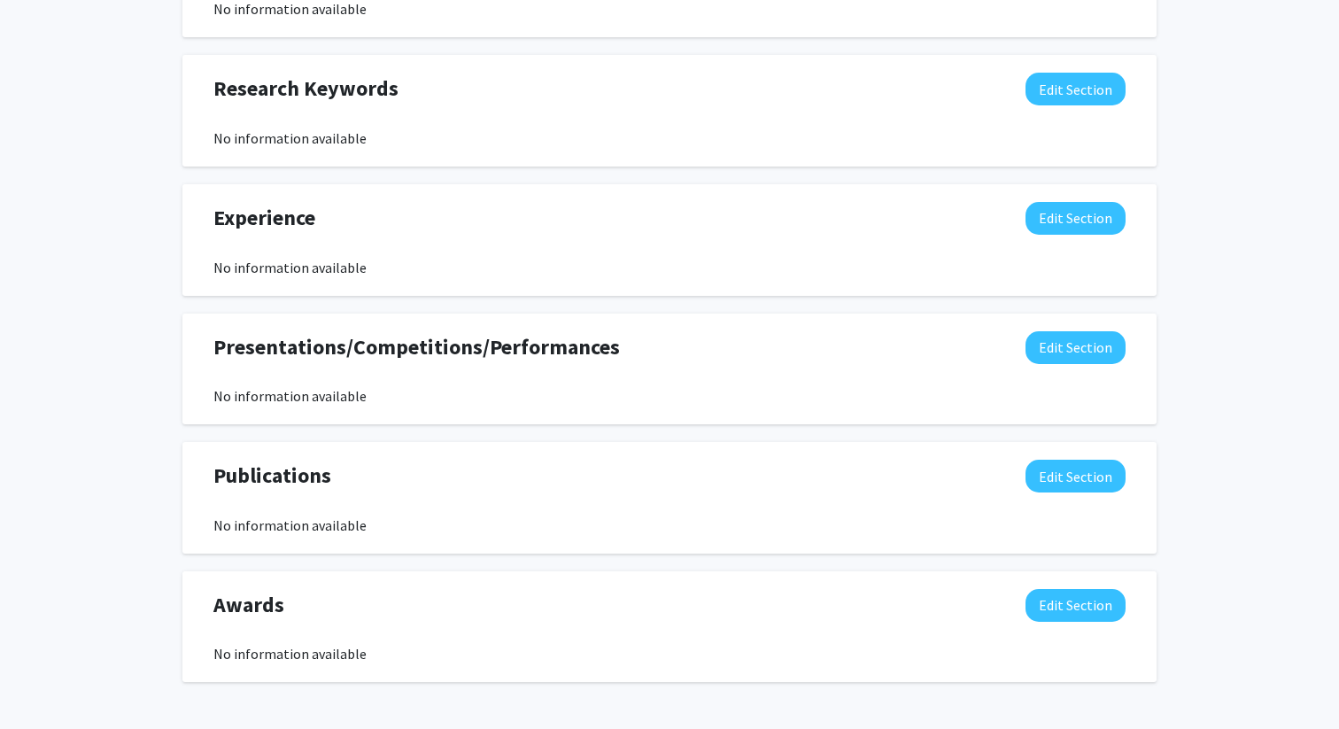
scroll to position [869, 0]
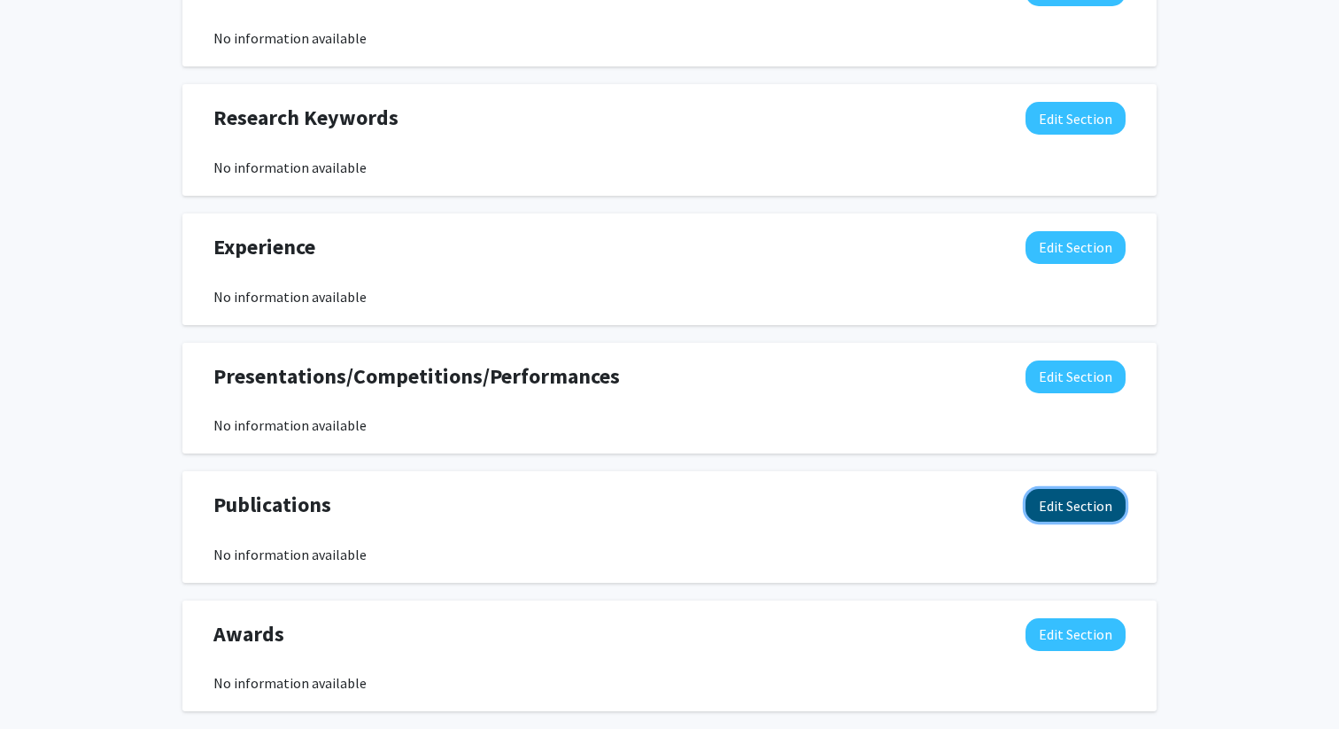
click at [1049, 509] on button "Edit Section" at bounding box center [1076, 505] width 100 height 33
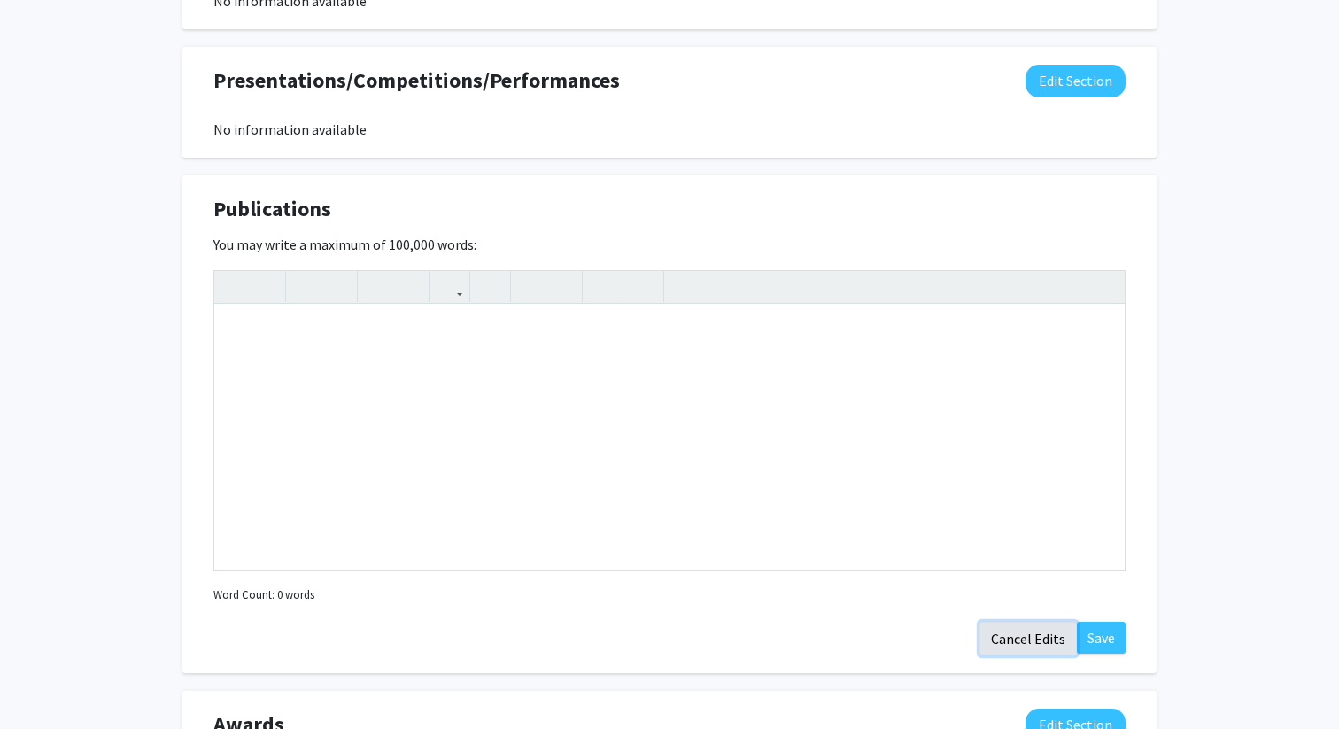
click at [1026, 636] on button "Cancel Edits" at bounding box center [1028, 639] width 97 height 34
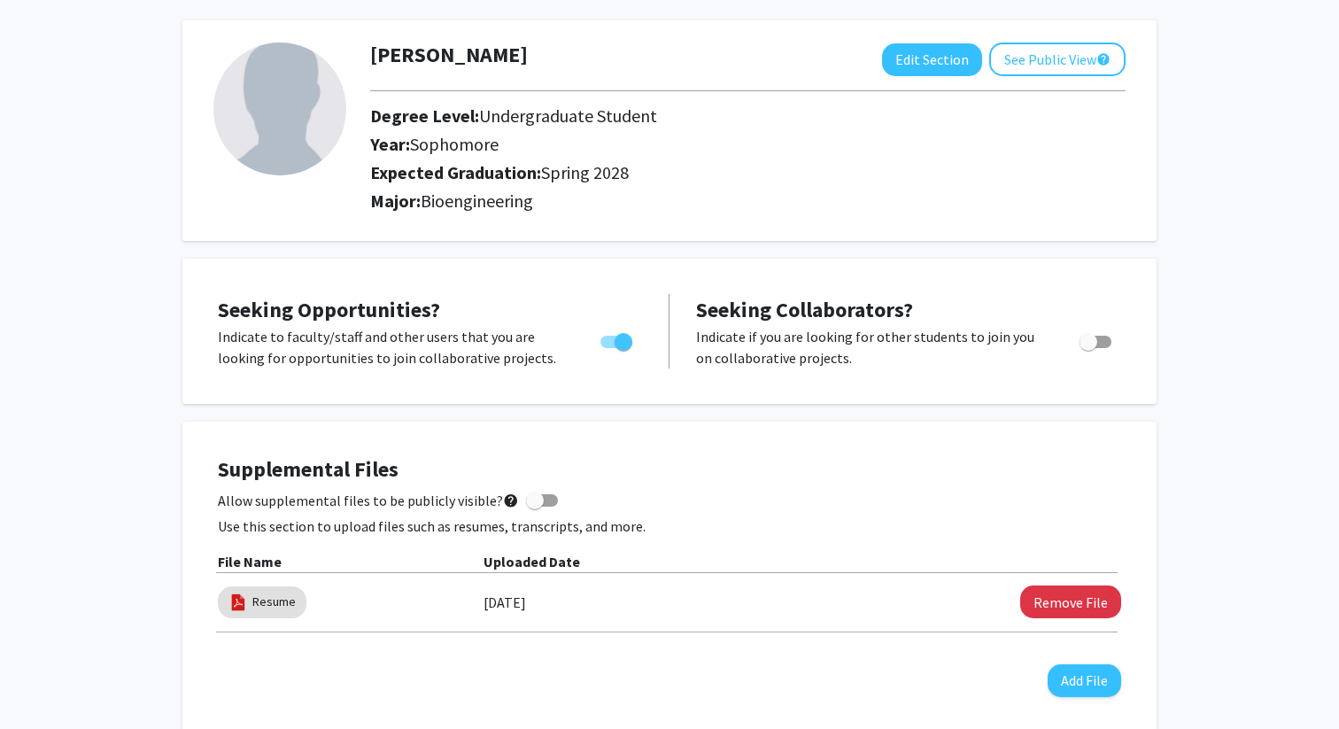
scroll to position [0, 0]
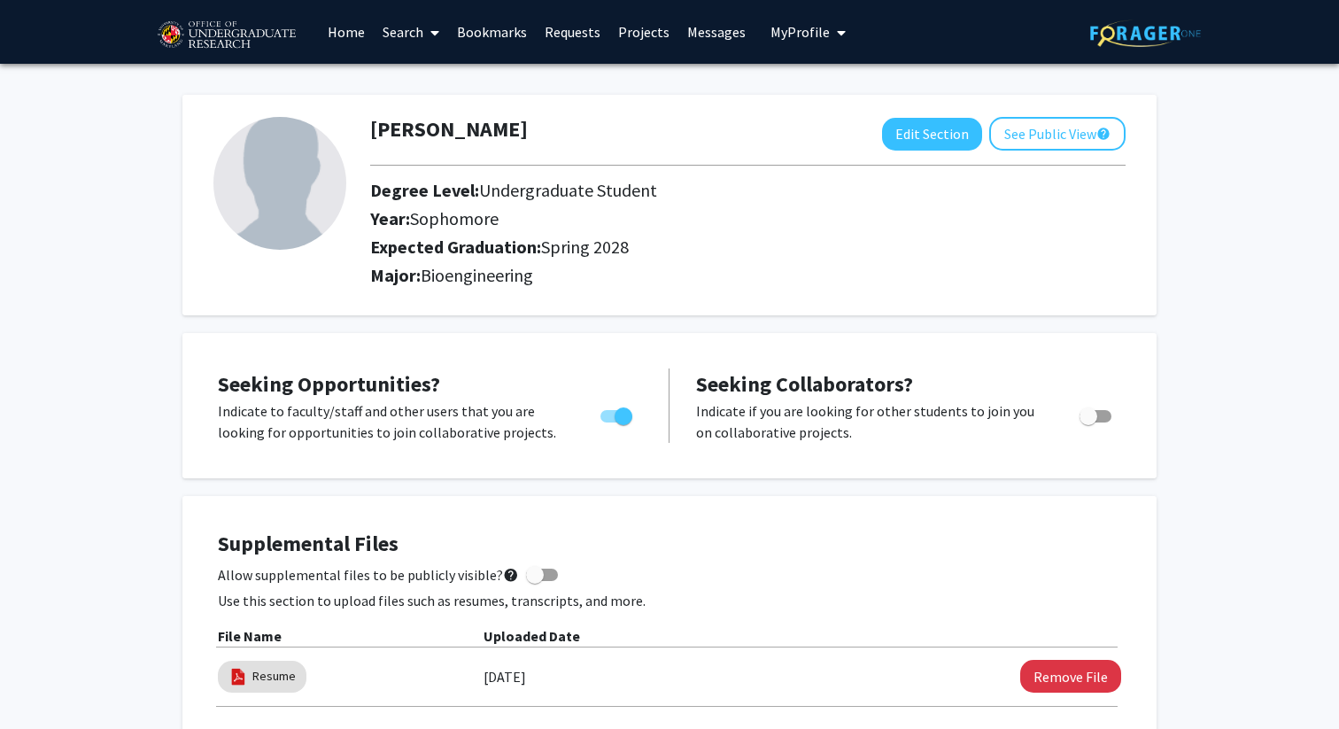
click at [655, 36] on link "Projects" at bounding box center [643, 32] width 69 height 62
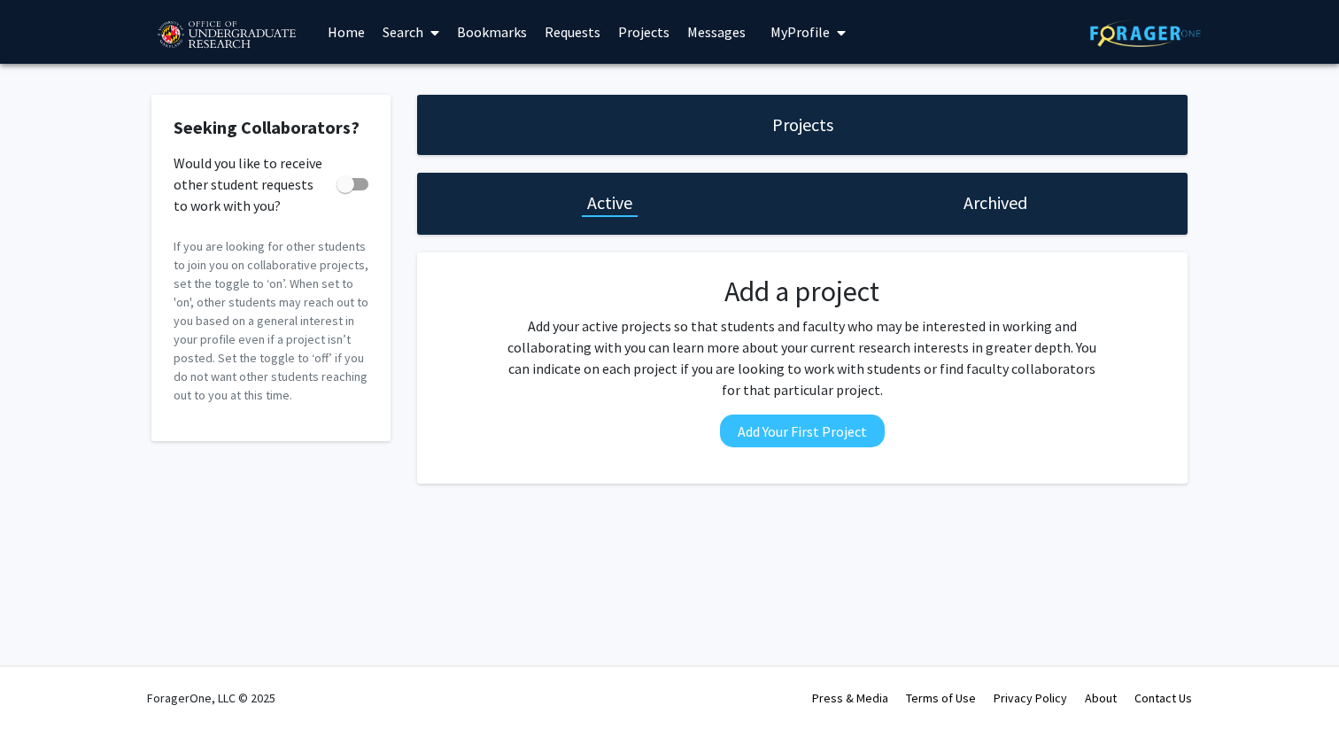
click at [353, 33] on link "Home" at bounding box center [346, 32] width 55 height 62
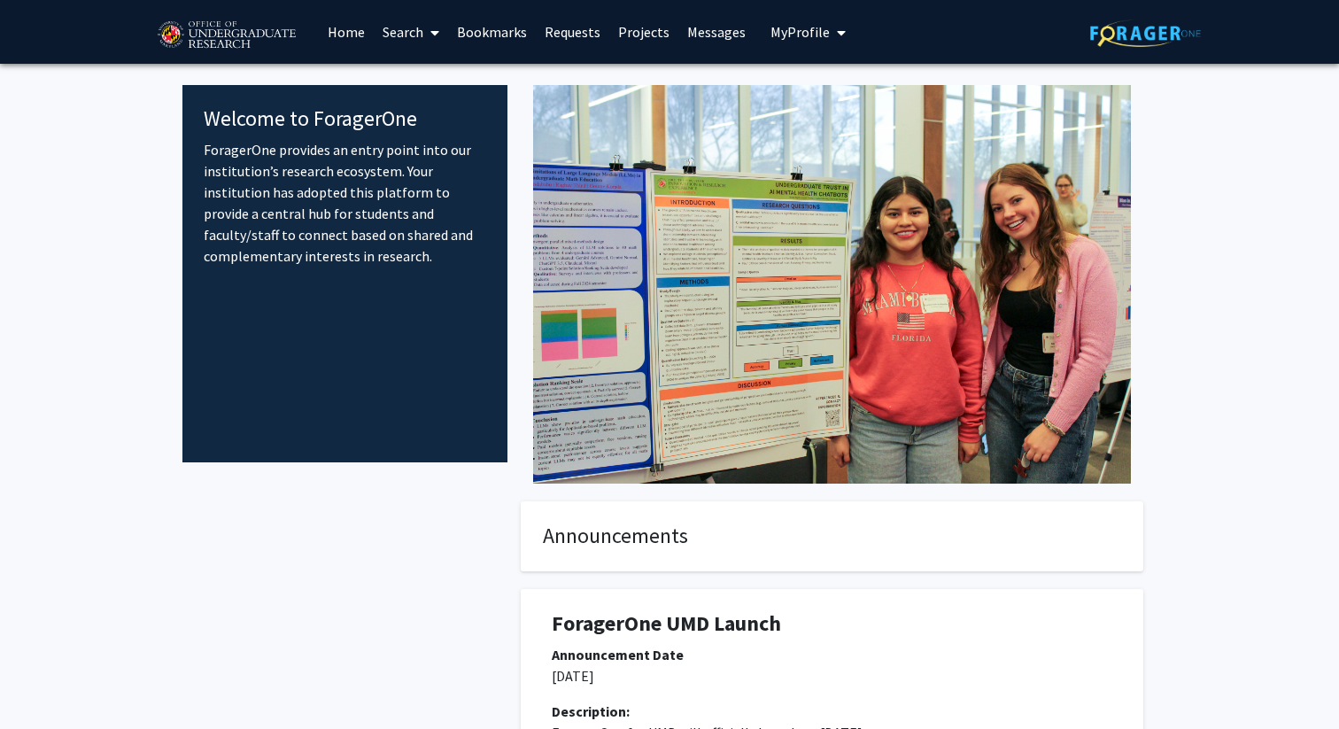
click at [403, 31] on link "Search" at bounding box center [411, 32] width 74 height 62
click at [624, 211] on img at bounding box center [832, 284] width 598 height 399
click at [636, 30] on link "Projects" at bounding box center [643, 32] width 69 height 62
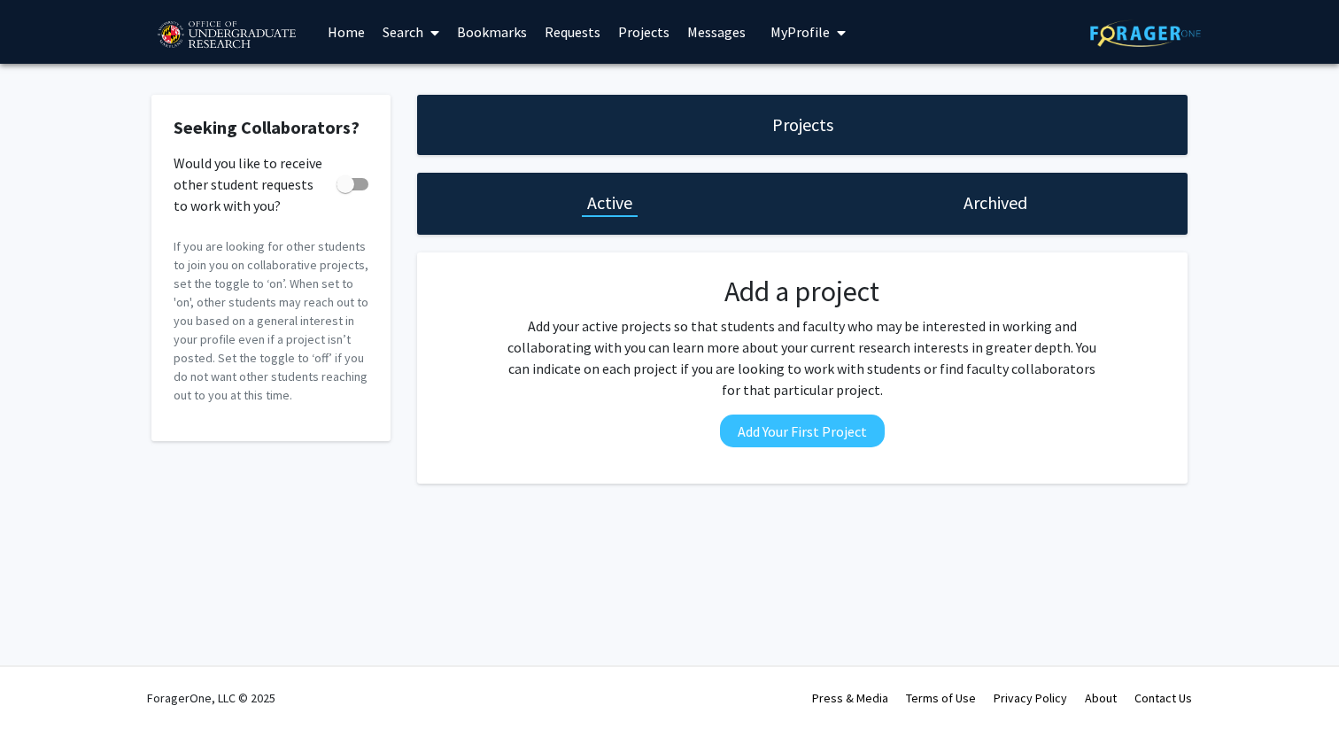
click at [584, 36] on link "Requests" at bounding box center [573, 32] width 74 height 62
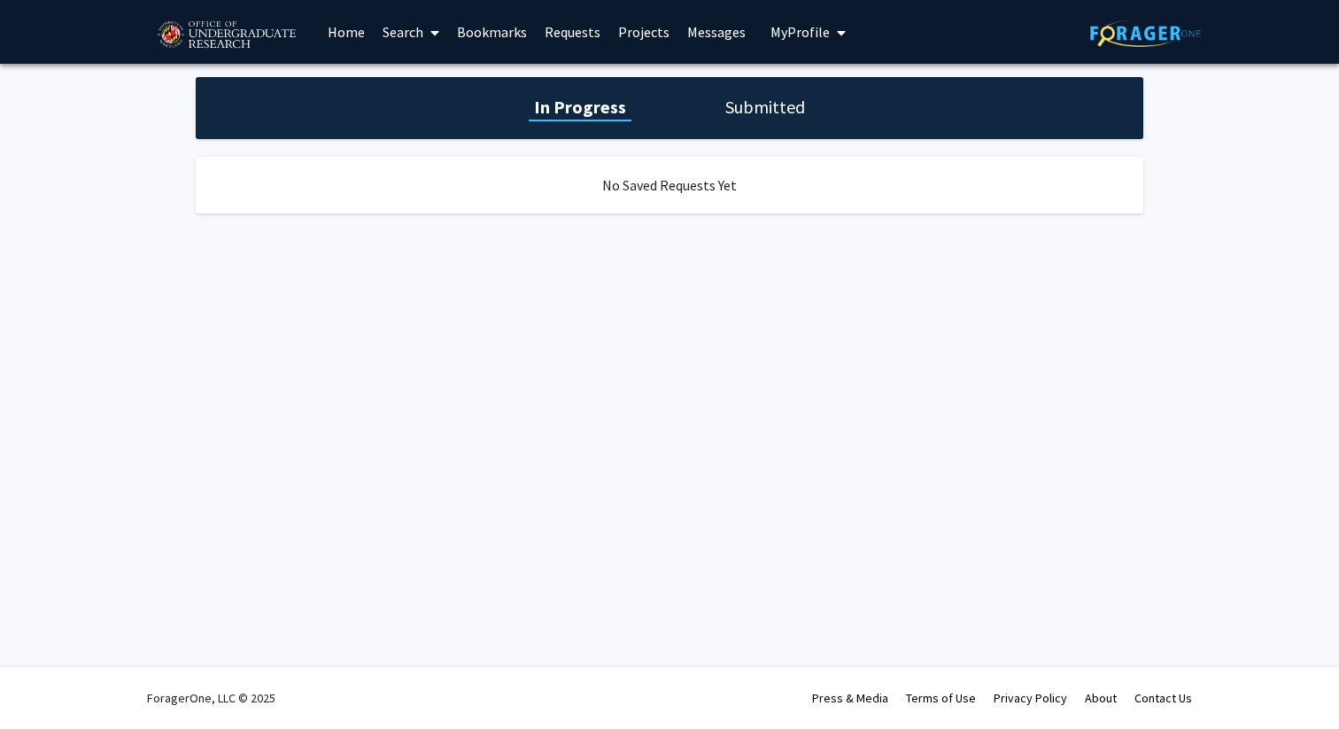
click at [512, 28] on link "Bookmarks" at bounding box center [492, 32] width 88 height 62
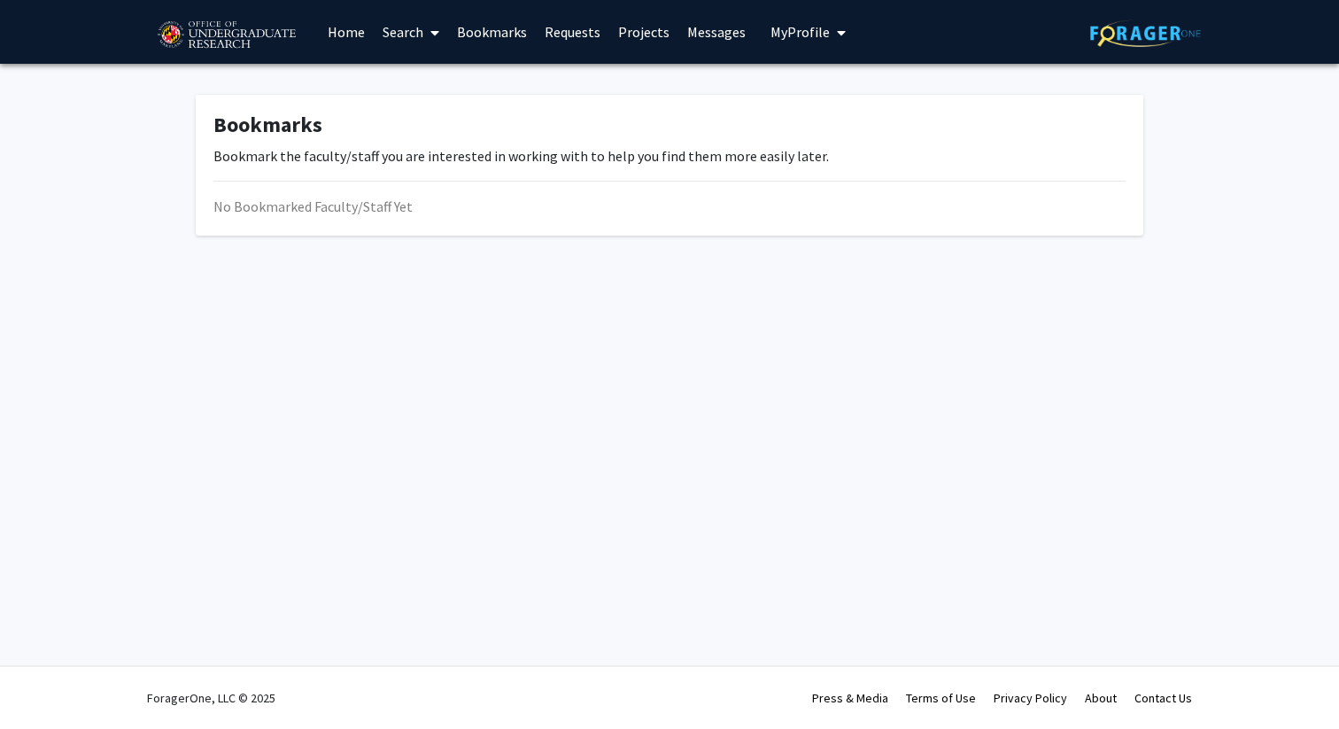
click at [356, 36] on link "Home" at bounding box center [346, 32] width 55 height 62
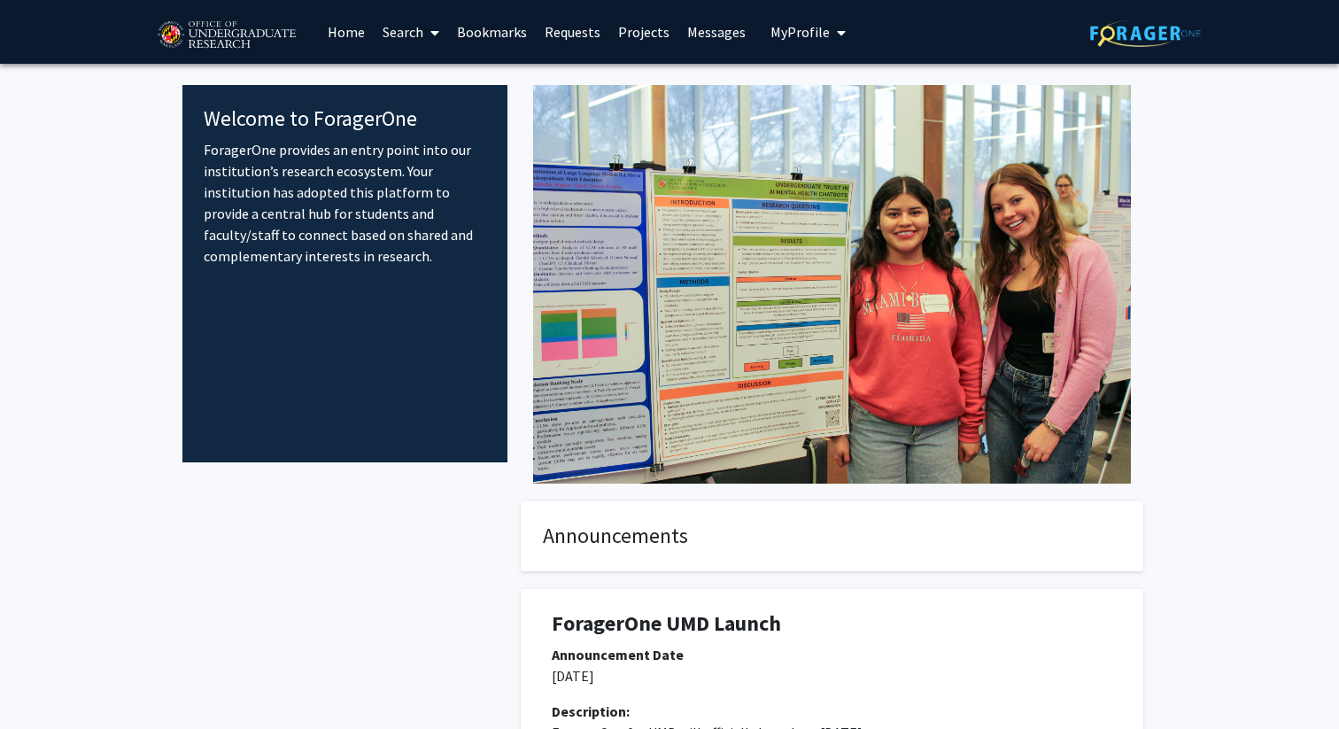
click at [489, 34] on link "Bookmarks" at bounding box center [492, 32] width 88 height 62
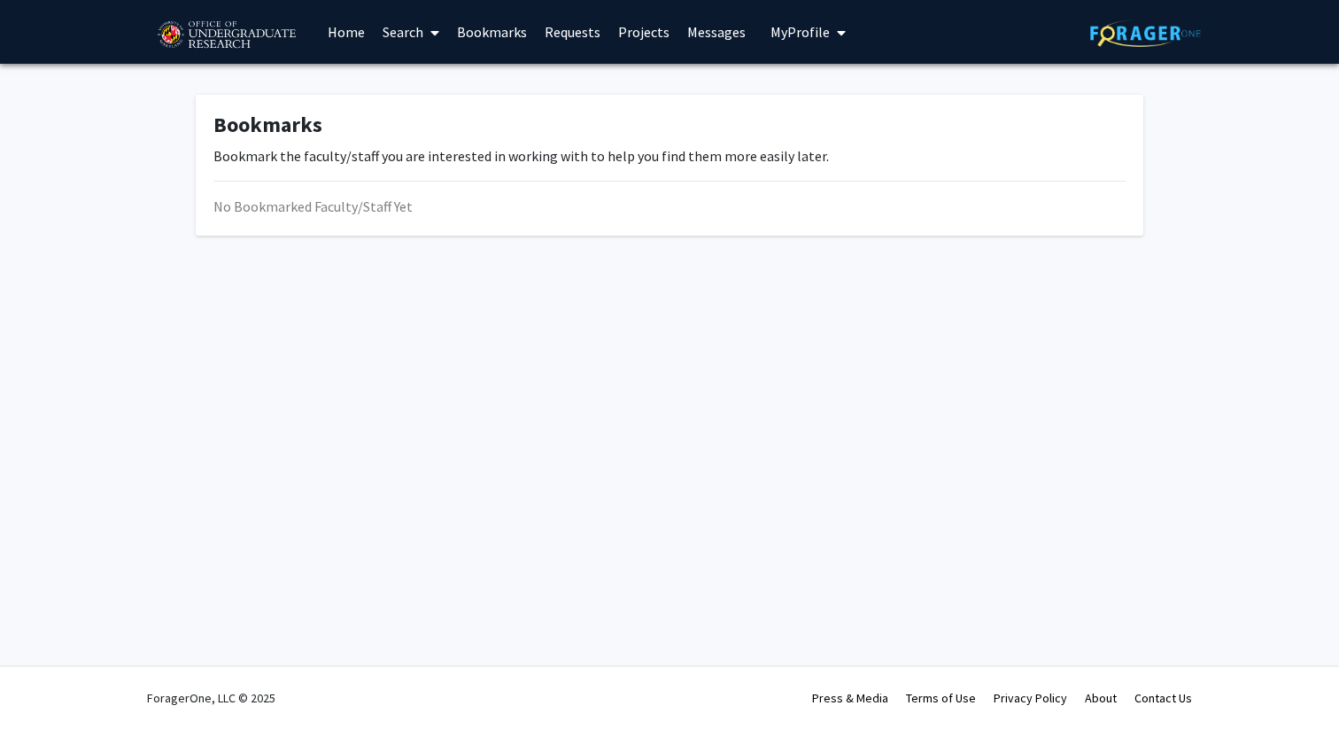
click at [384, 203] on div "No Bookmarked Faculty/Staff Yet" at bounding box center [669, 206] width 912 height 21
click at [576, 30] on link "Requests" at bounding box center [573, 32] width 74 height 62
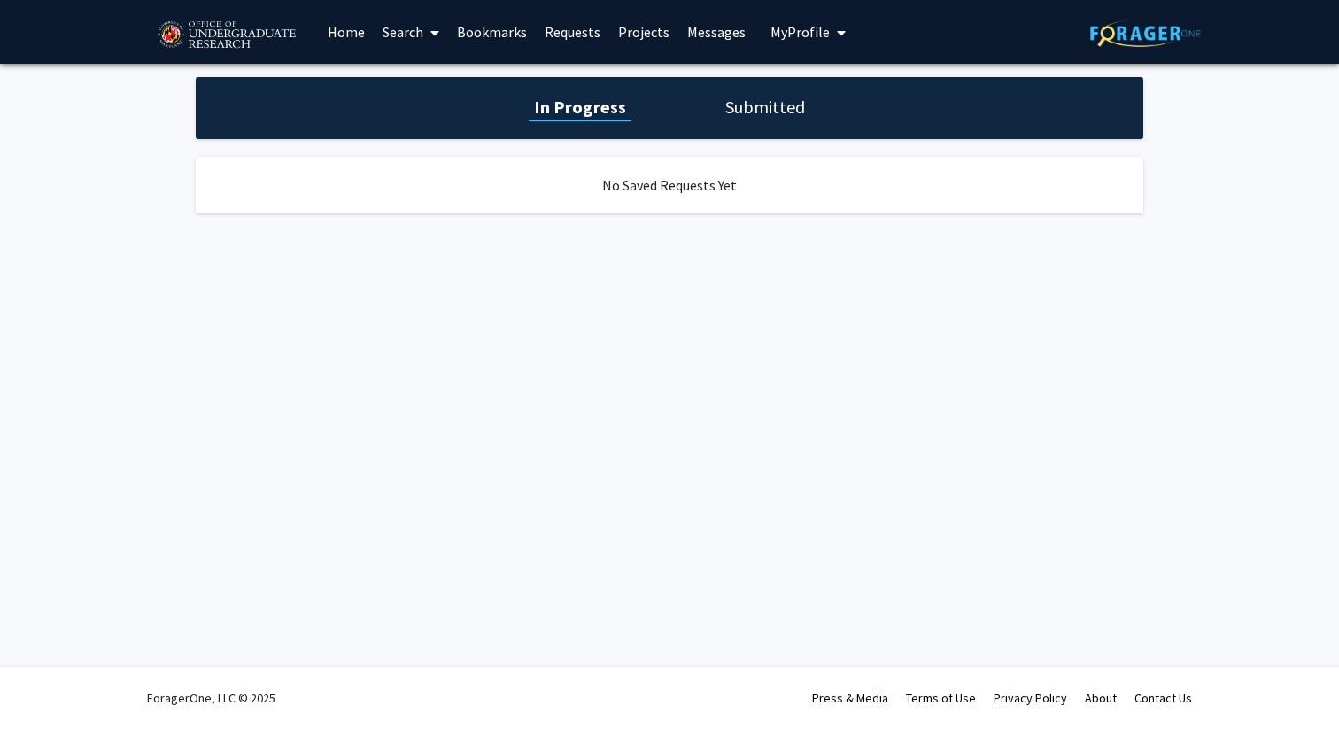
click at [636, 31] on link "Projects" at bounding box center [643, 32] width 69 height 62
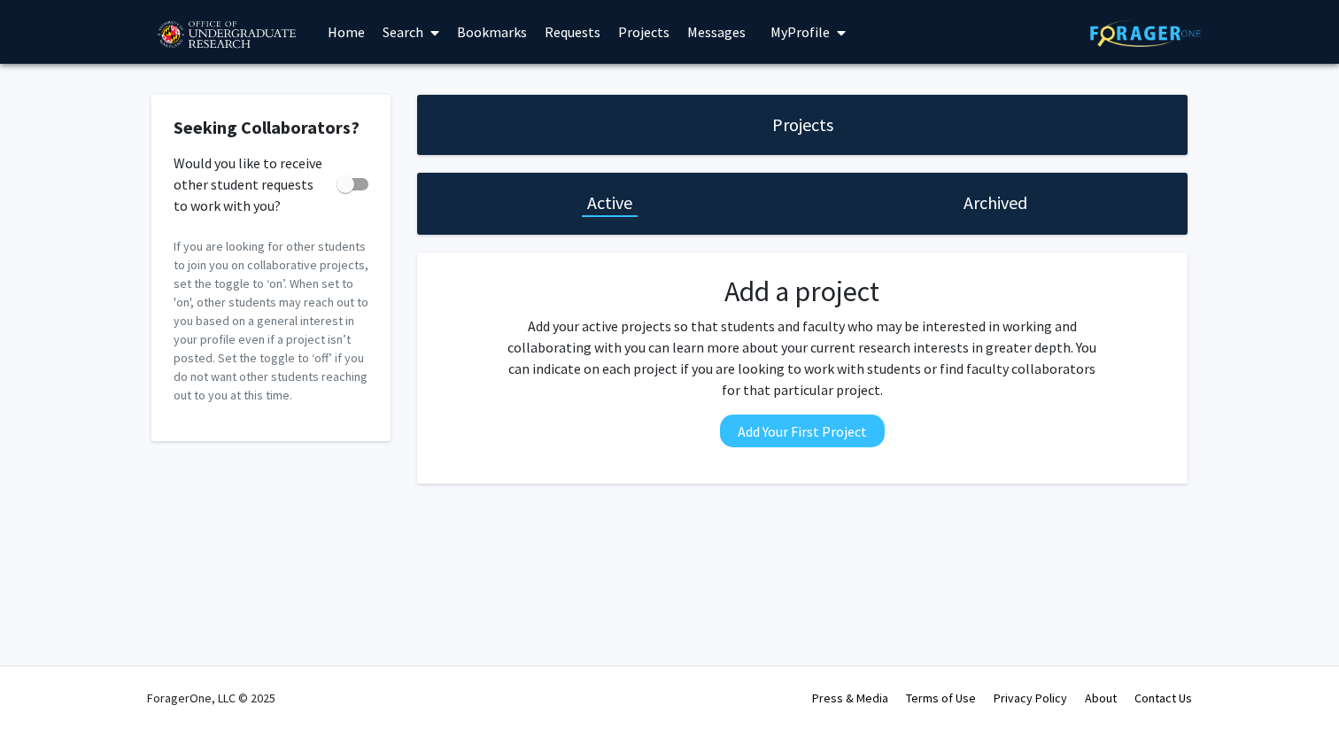
click at [723, 21] on link "Messages" at bounding box center [716, 32] width 76 height 62
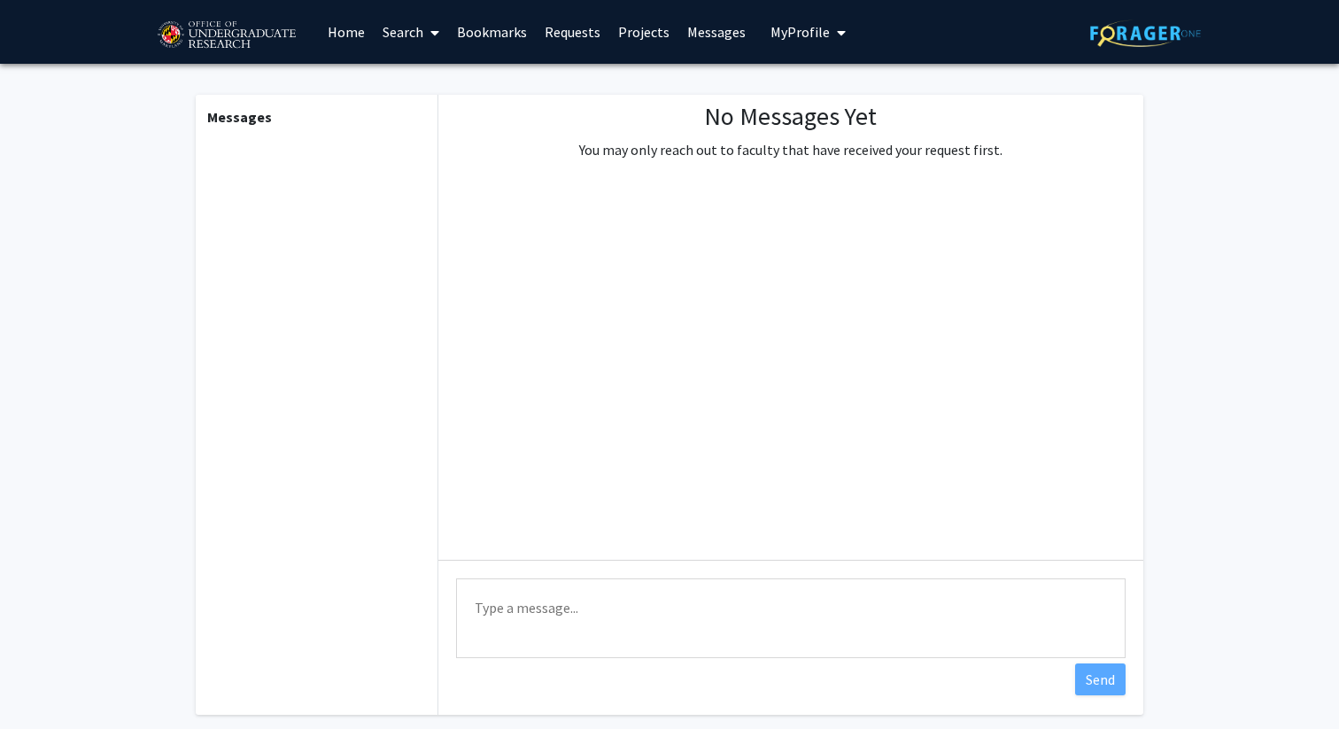
click at [810, 48] on button "My Profile" at bounding box center [808, 32] width 86 height 64
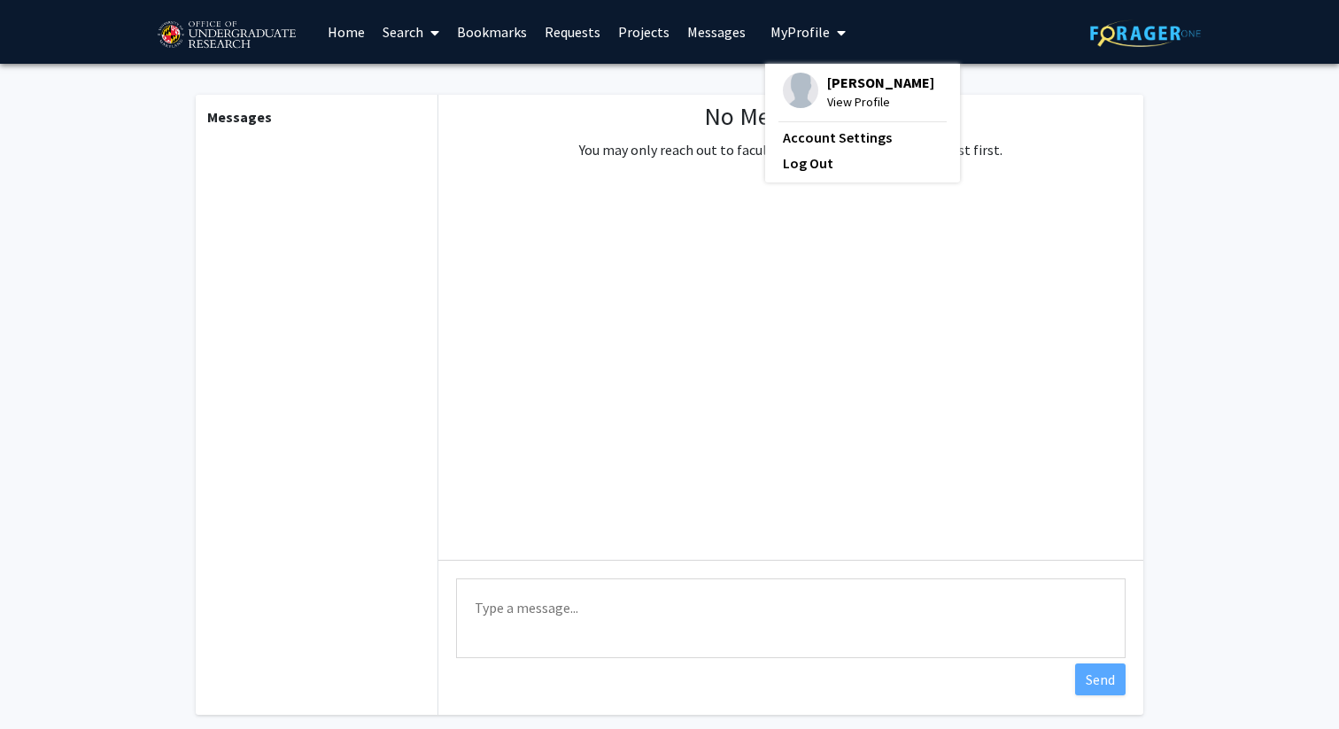
click at [695, 159] on p "You may only reach out to faculty that have received your request first." at bounding box center [790, 149] width 423 height 21
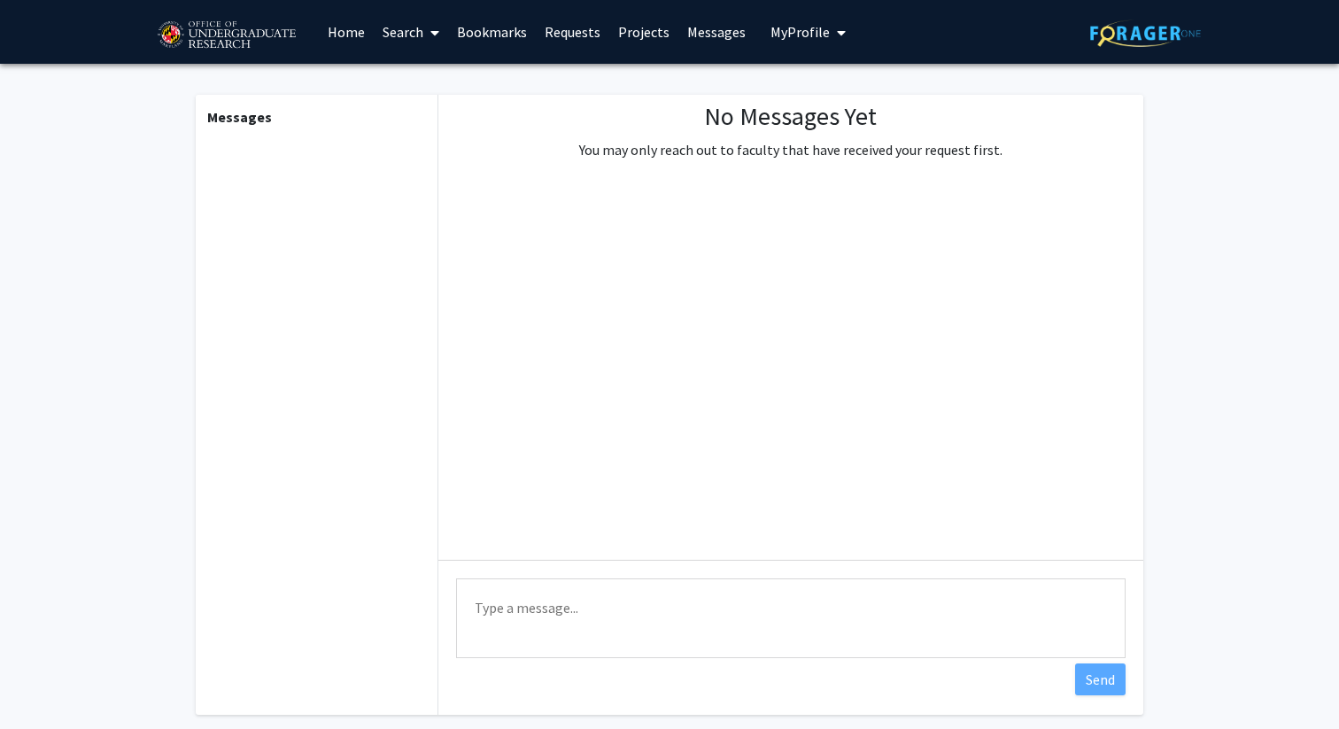
click at [356, 25] on link "Home" at bounding box center [346, 32] width 55 height 62
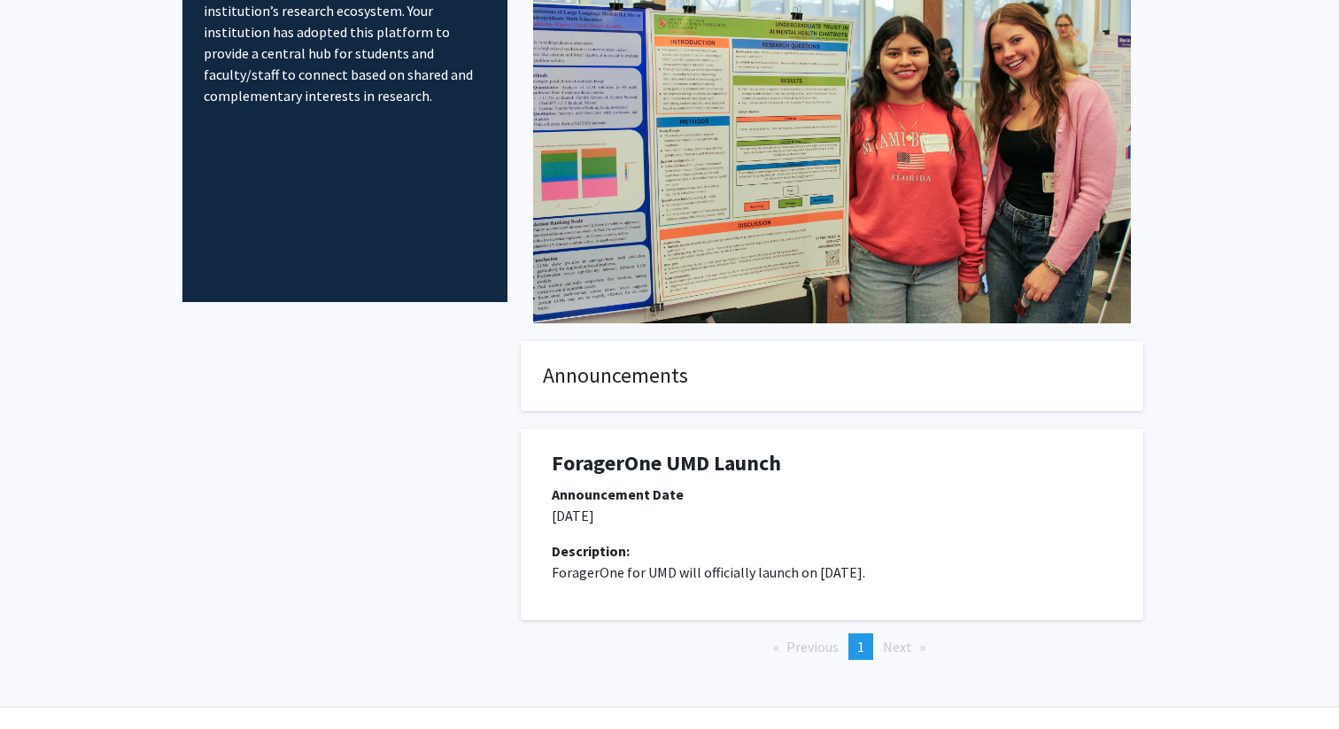
scroll to position [200, 0]
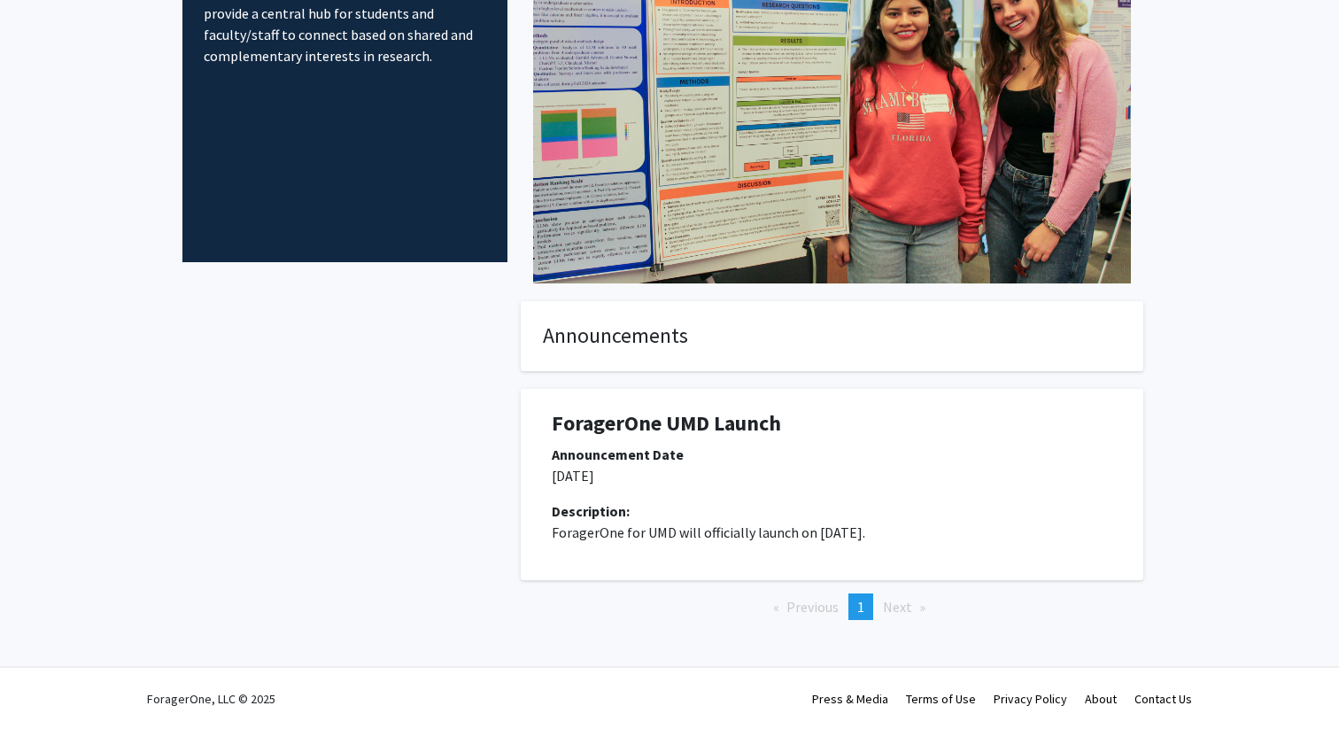
click at [903, 602] on span "Next page" at bounding box center [897, 607] width 29 height 18
click at [809, 610] on span "Previous page" at bounding box center [813, 607] width 52 height 18
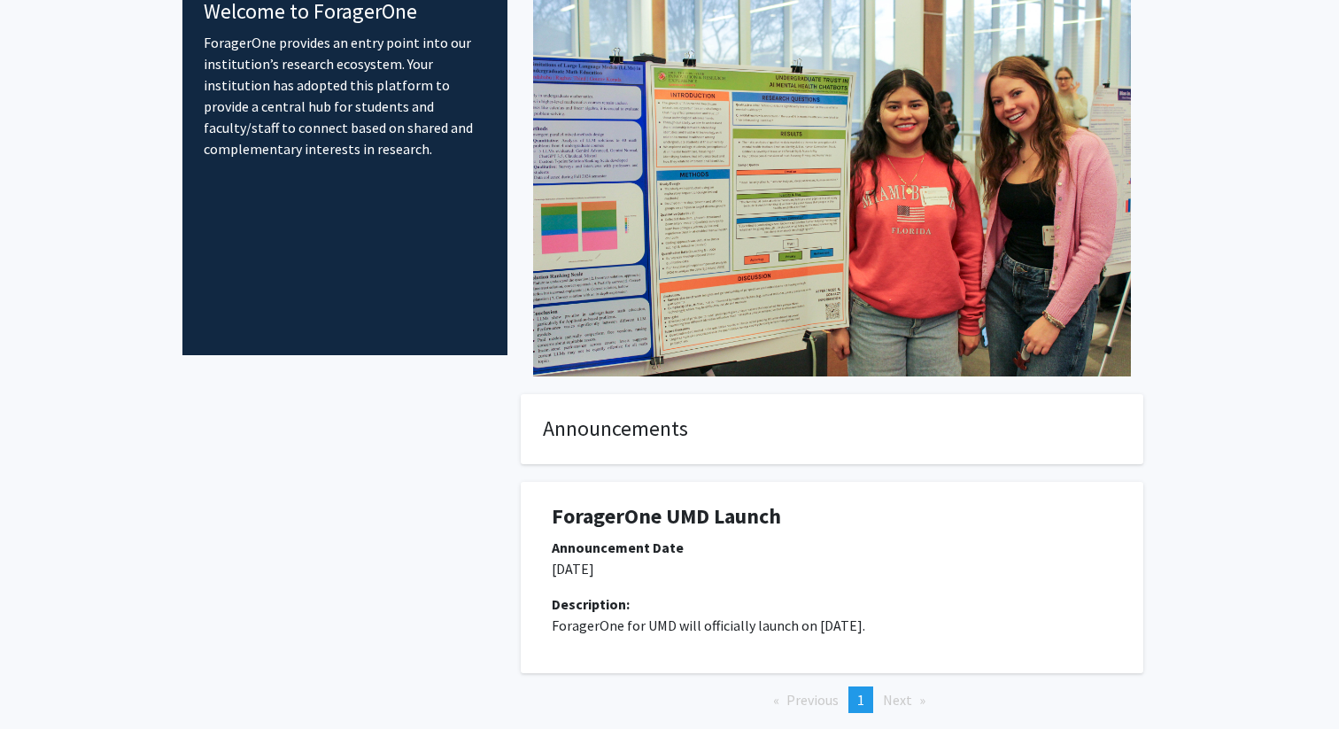
scroll to position [0, 0]
